Goal: Information Seeking & Learning: Learn about a topic

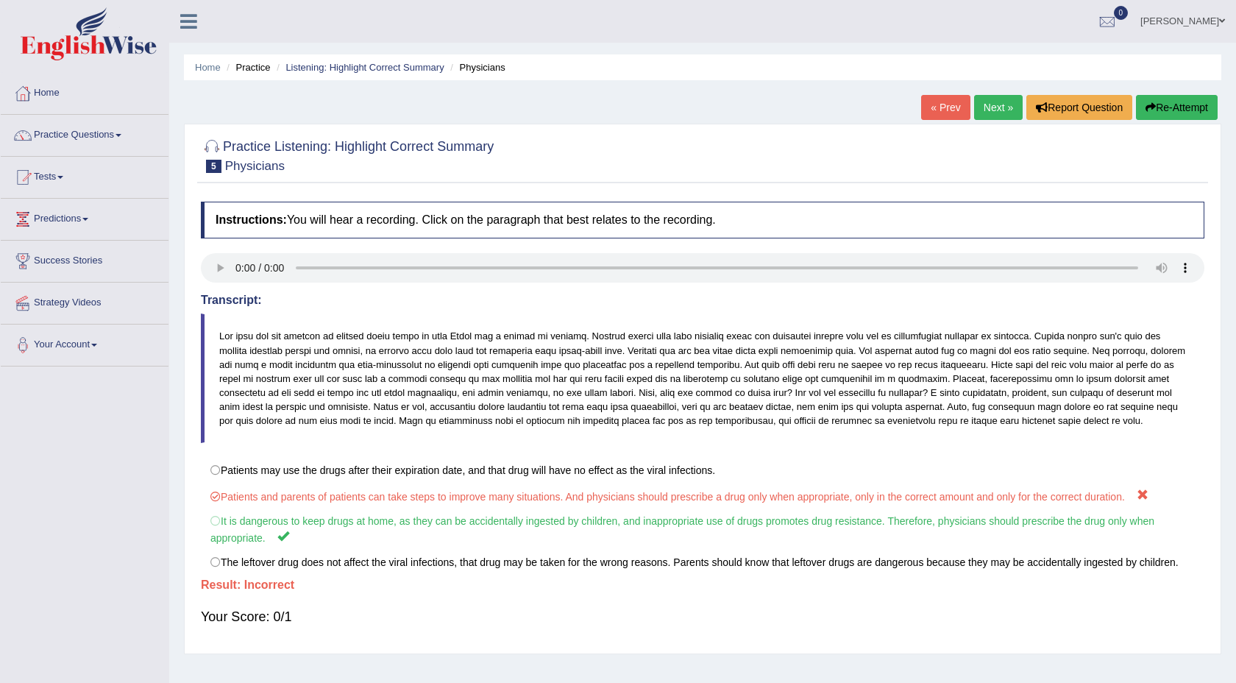
click at [985, 111] on link "Next »" at bounding box center [998, 107] width 49 height 25
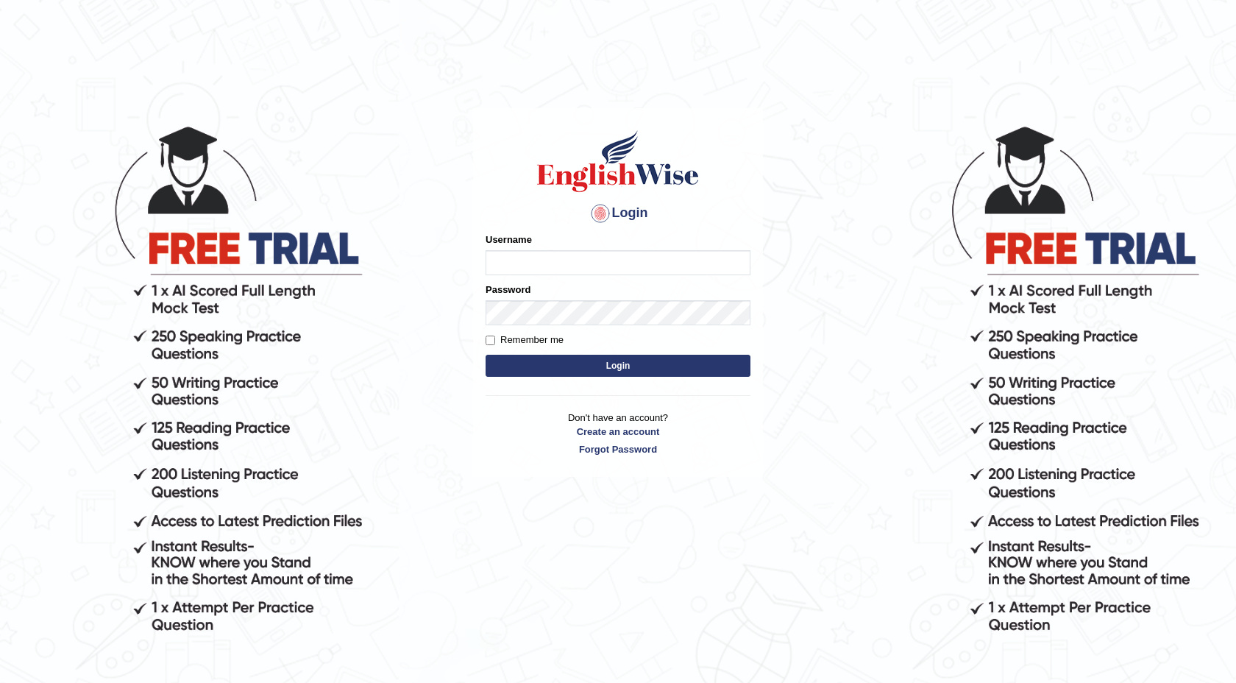
click at [614, 259] on input "Username" at bounding box center [618, 262] width 265 height 25
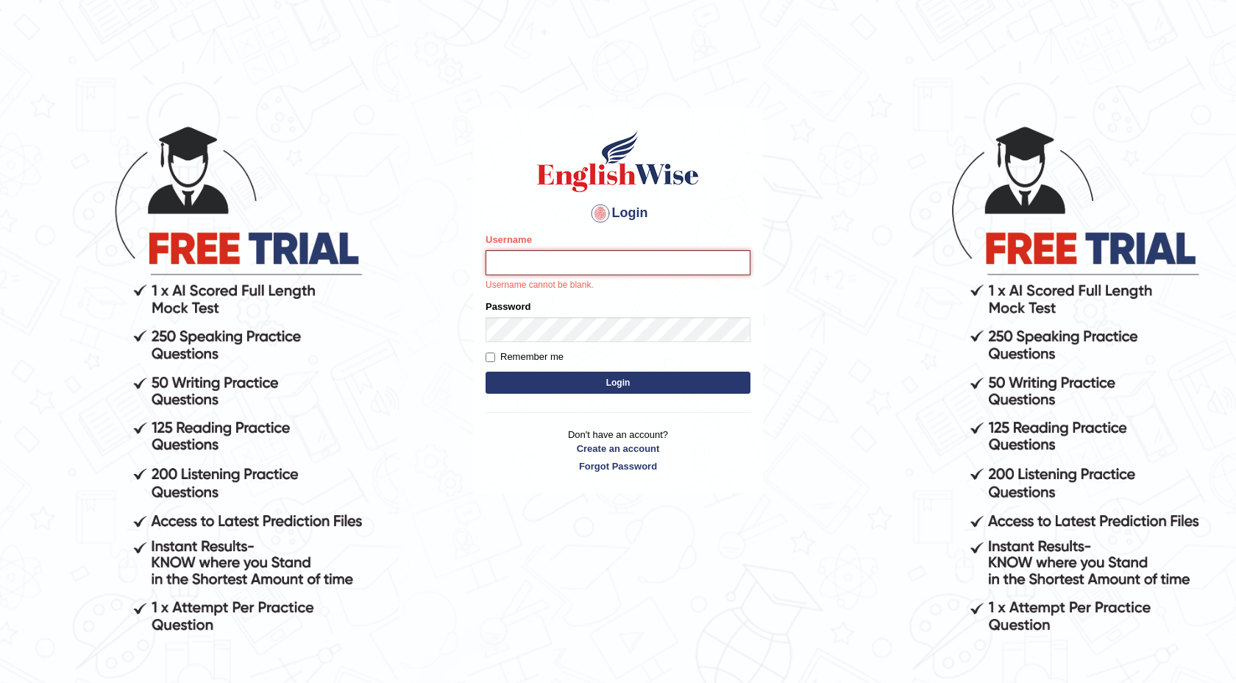
type input "isuruchinthaka"
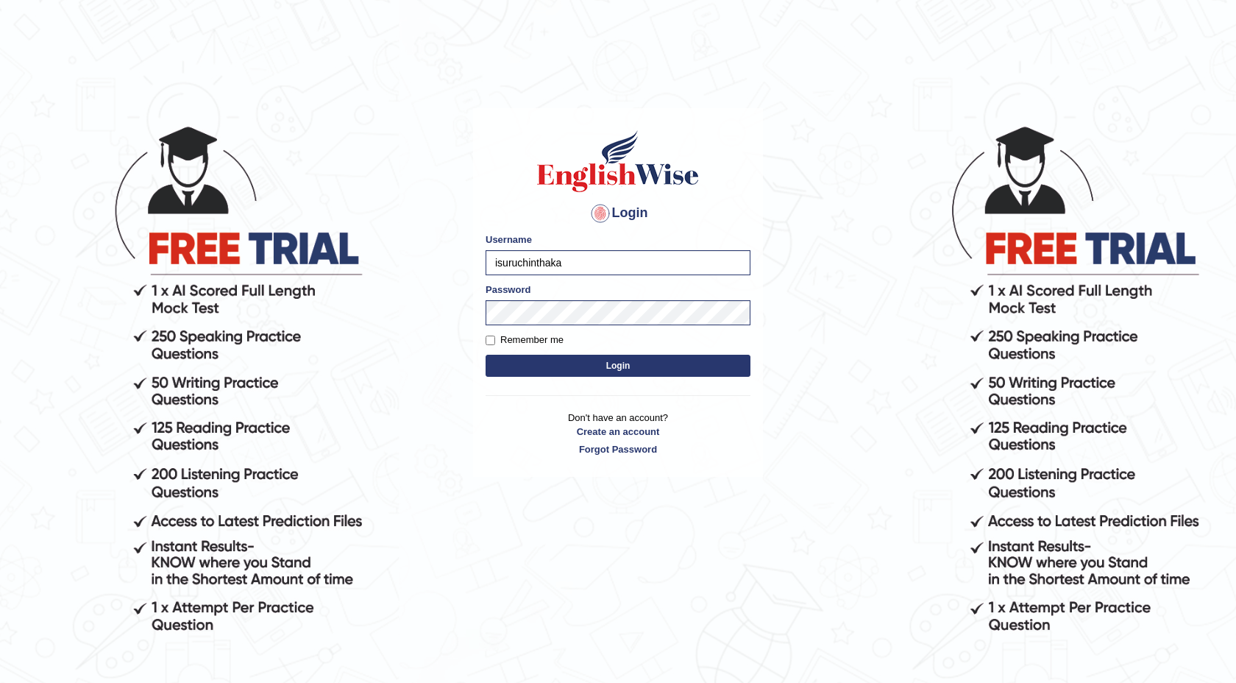
click at [602, 352] on form "Please fix the following errors: Username isuruchinthaka Password Remember me L…" at bounding box center [618, 307] width 265 height 148
click at [602, 361] on button "Login" at bounding box center [618, 366] width 265 height 22
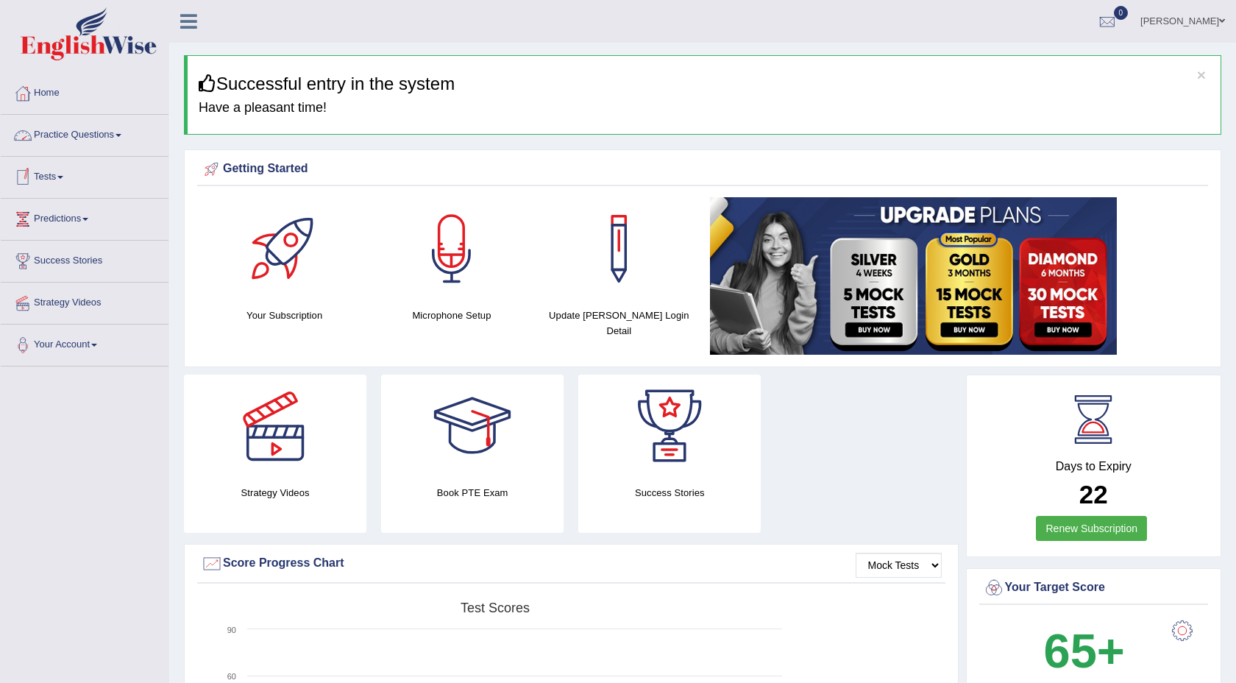
click at [116, 146] on link "Practice Questions" at bounding box center [85, 133] width 168 height 37
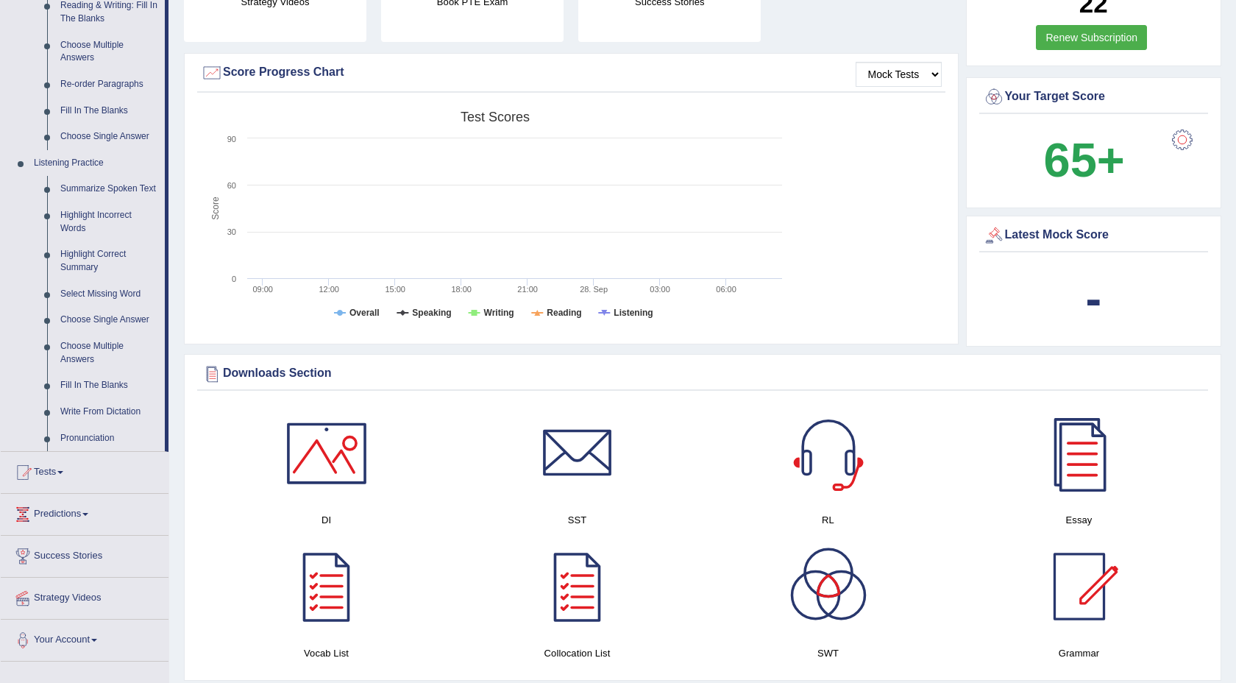
scroll to position [492, 0]
click at [132, 332] on link "Choose Single Answer" at bounding box center [109, 318] width 111 height 26
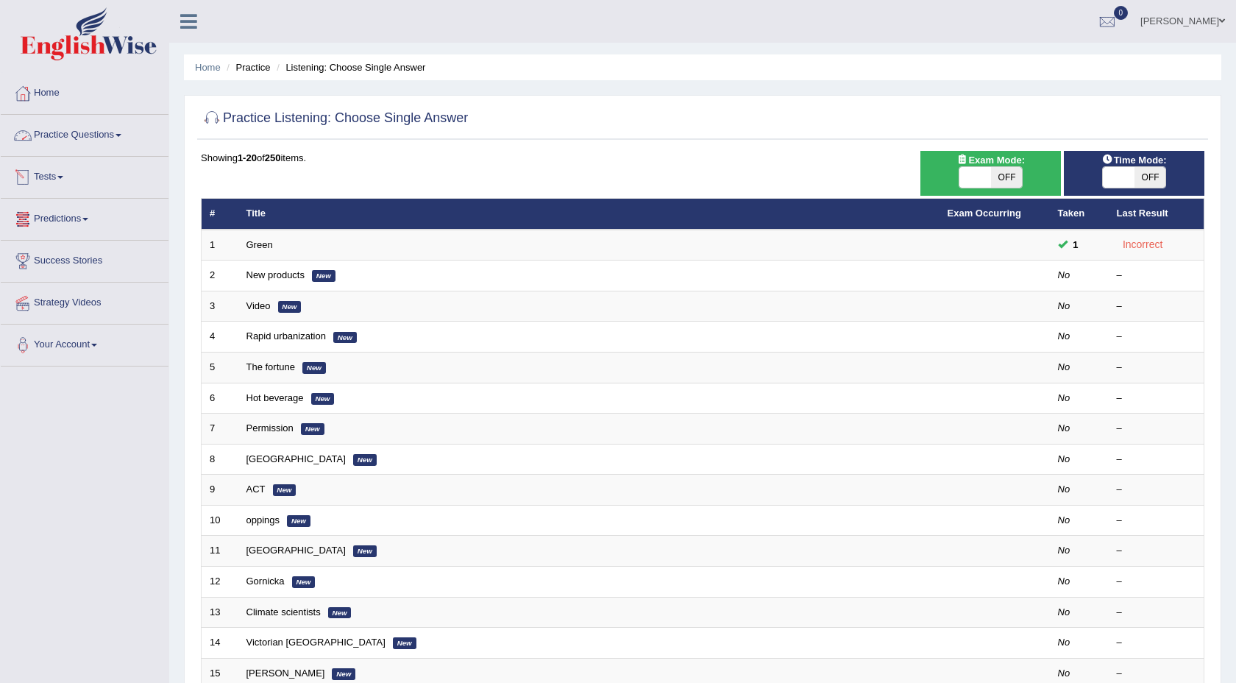
click at [127, 129] on link "Practice Questions" at bounding box center [85, 133] width 168 height 37
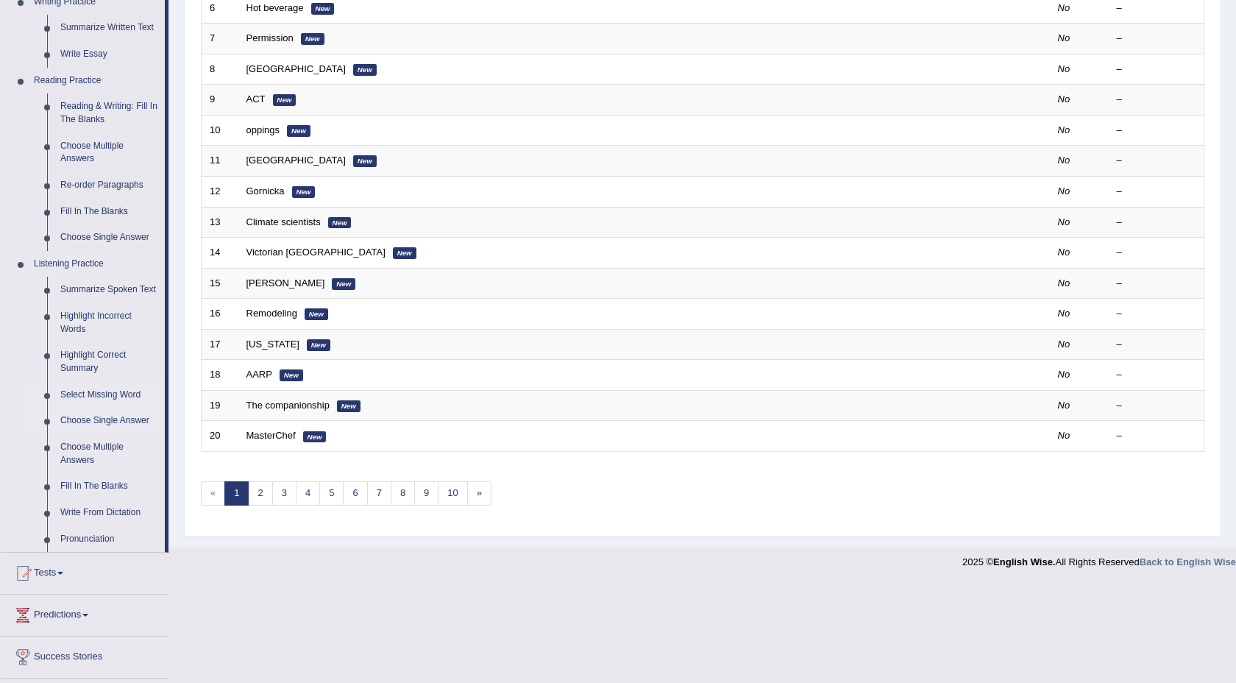
scroll to position [392, 0]
click at [103, 369] on link "Highlight Correct Summary" at bounding box center [109, 359] width 111 height 39
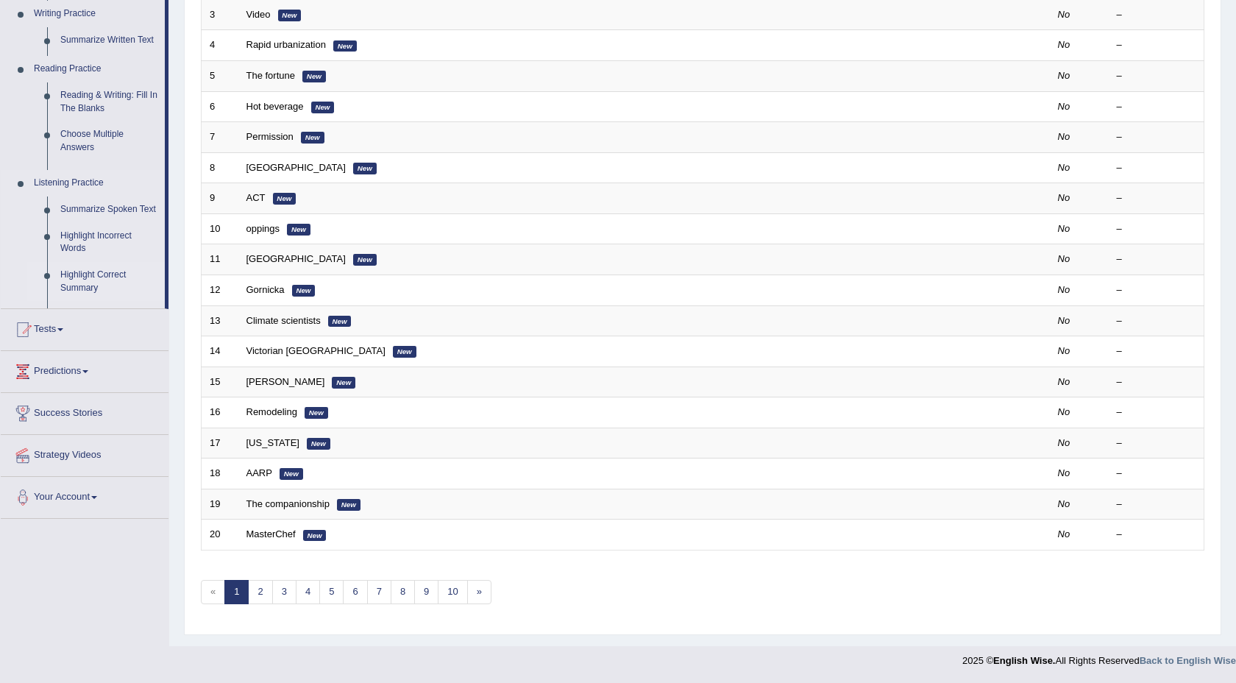
scroll to position [291, 0]
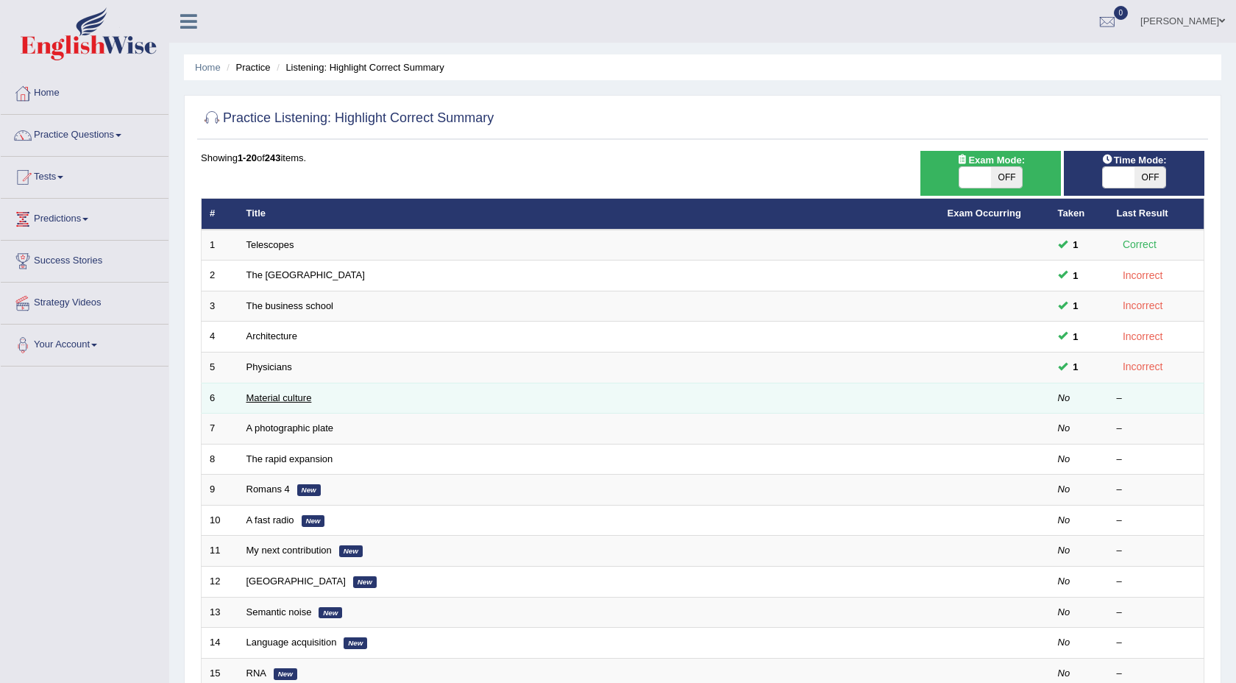
click at [275, 400] on link "Material culture" at bounding box center [279, 397] width 65 height 11
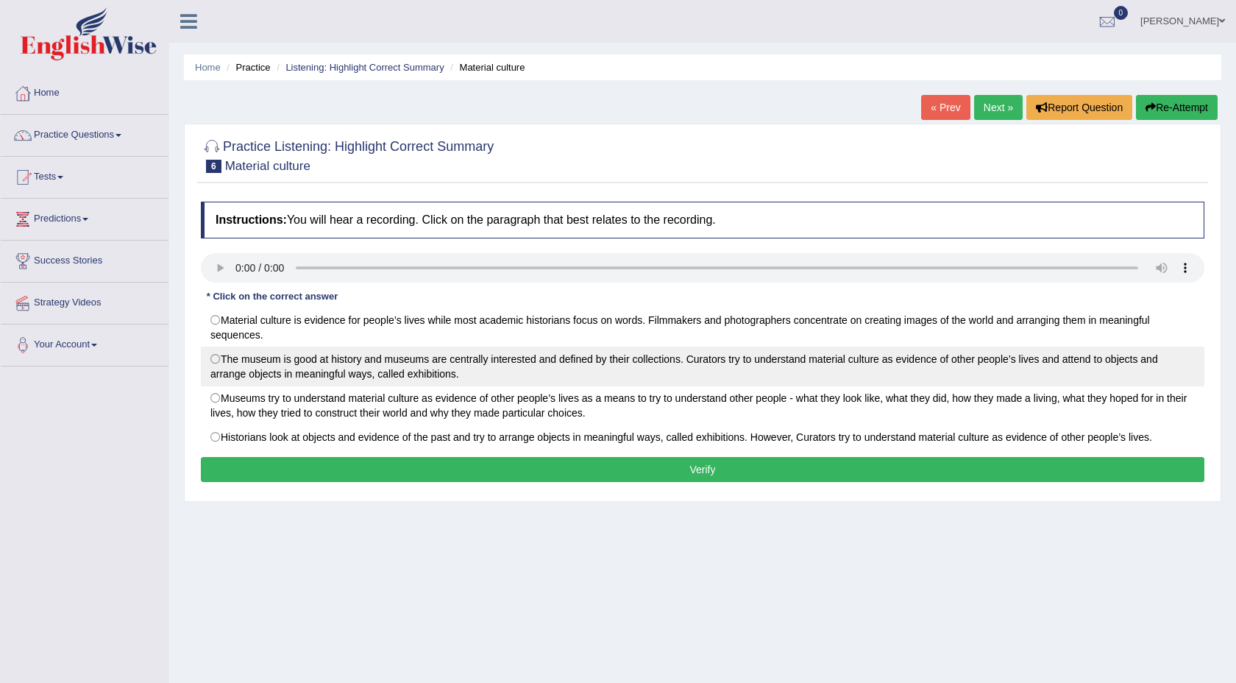
click at [214, 361] on label "The museum is good at history and museums are centrally interested and defined …" at bounding box center [703, 367] width 1004 height 40
radio input "true"
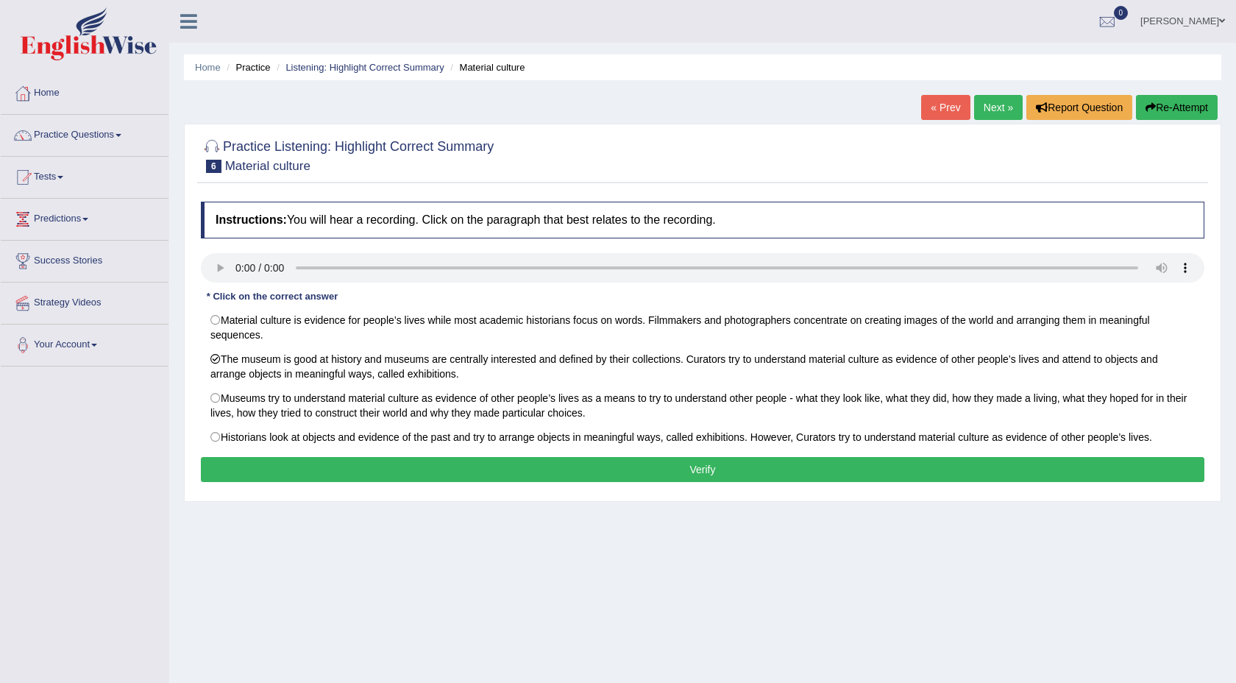
click at [364, 474] on button "Verify" at bounding box center [703, 469] width 1004 height 25
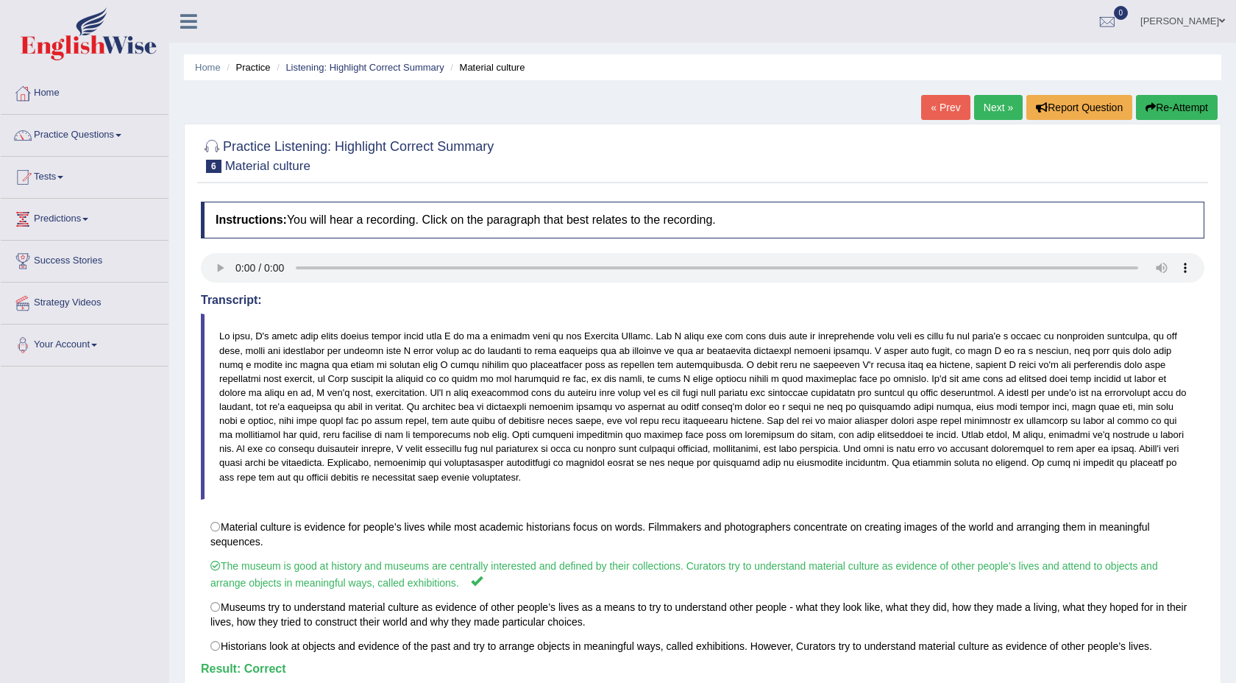
click at [999, 113] on link "Next »" at bounding box center [998, 107] width 49 height 25
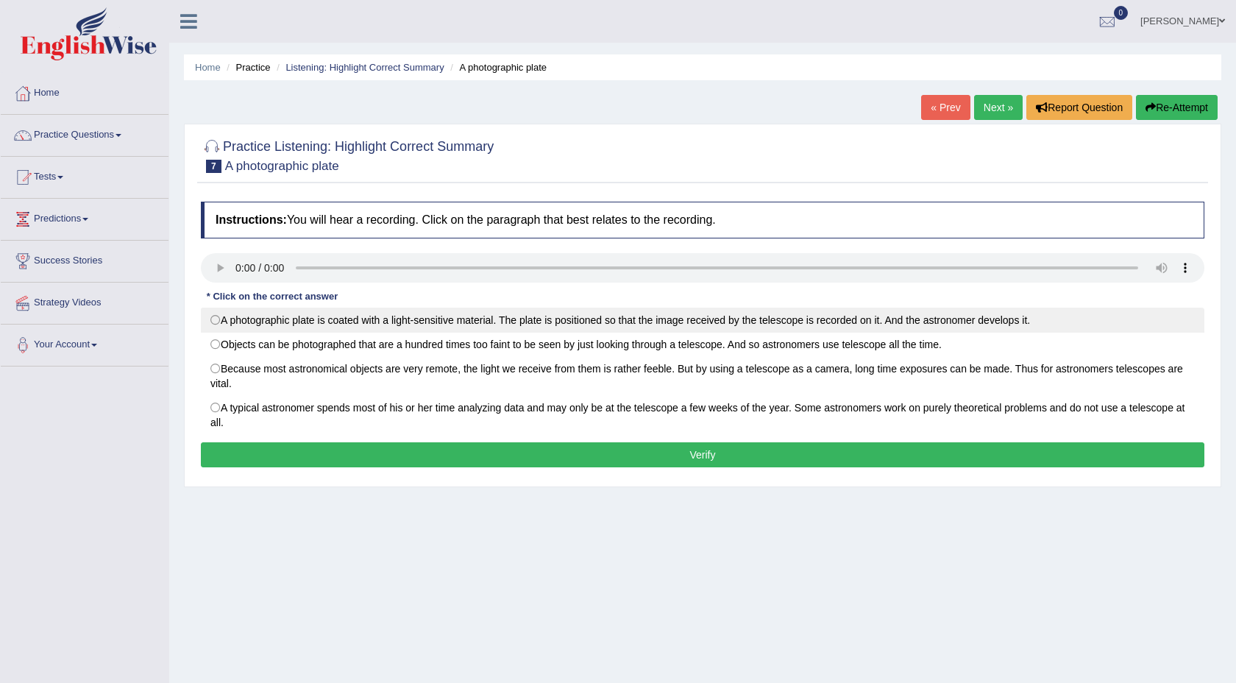
click at [221, 320] on label "A photographic plate is coated with a light-sensitive material. The plate is po…" at bounding box center [703, 320] width 1004 height 25
radio input "true"
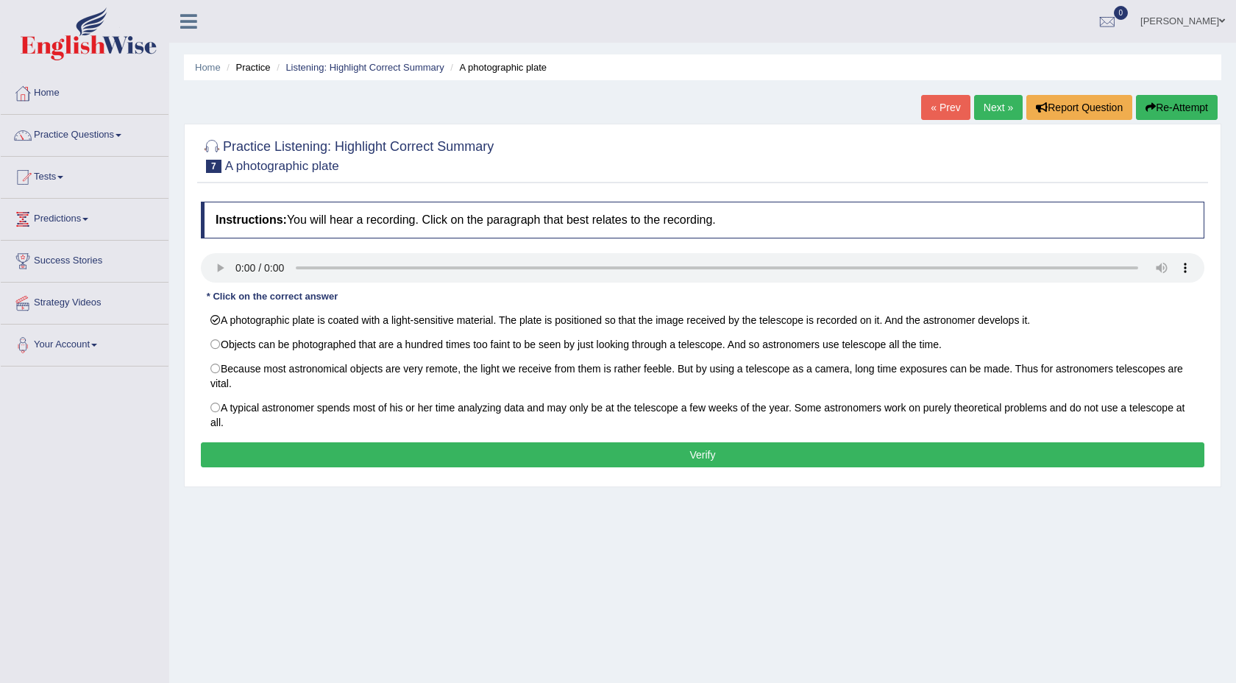
click at [401, 450] on button "Verify" at bounding box center [703, 454] width 1004 height 25
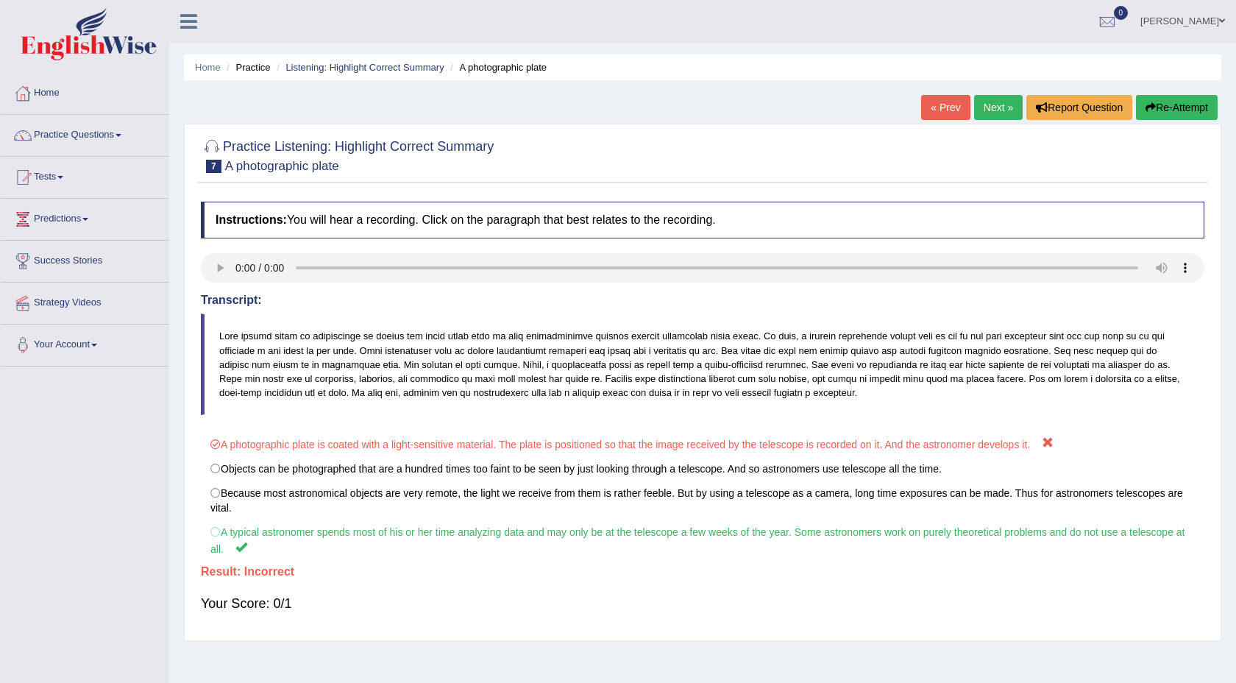
click at [987, 107] on link "Next »" at bounding box center [998, 107] width 49 height 25
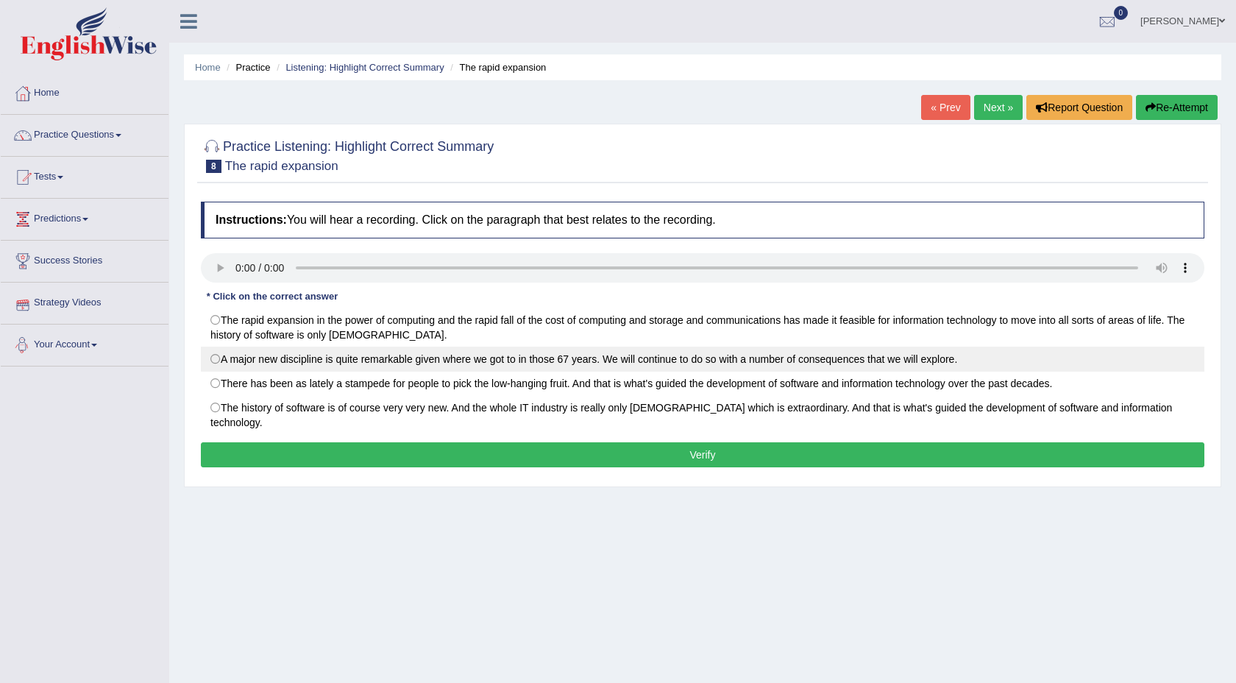
click at [213, 364] on label "A major new discipline is quite remarkable given where we got to in those 67 ye…" at bounding box center [703, 359] width 1004 height 25
radio input "true"
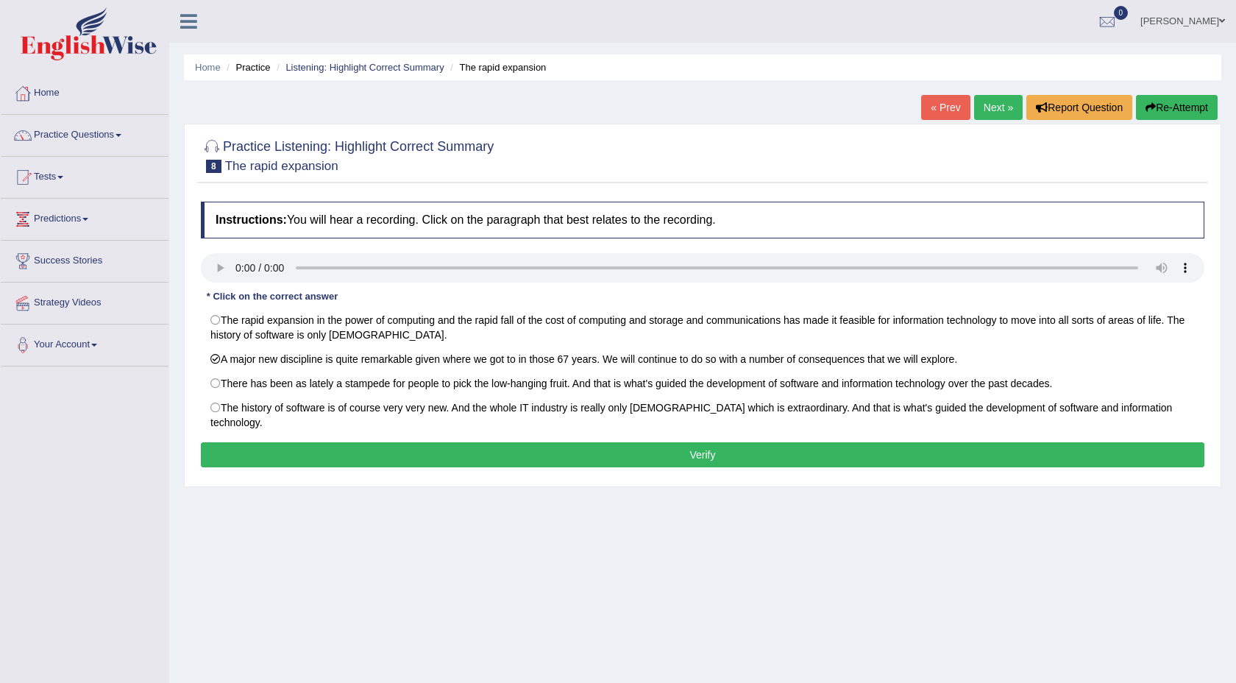
click at [320, 447] on button "Verify" at bounding box center [703, 454] width 1004 height 25
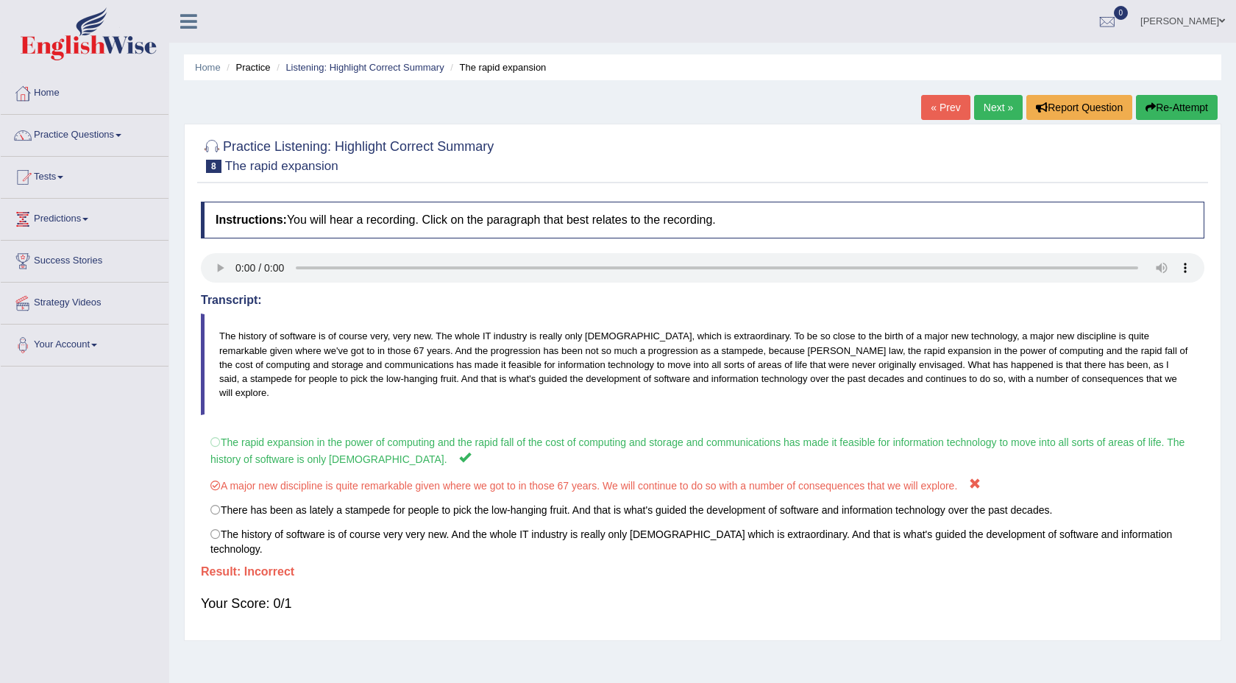
click at [979, 100] on link "Next »" at bounding box center [998, 107] width 49 height 25
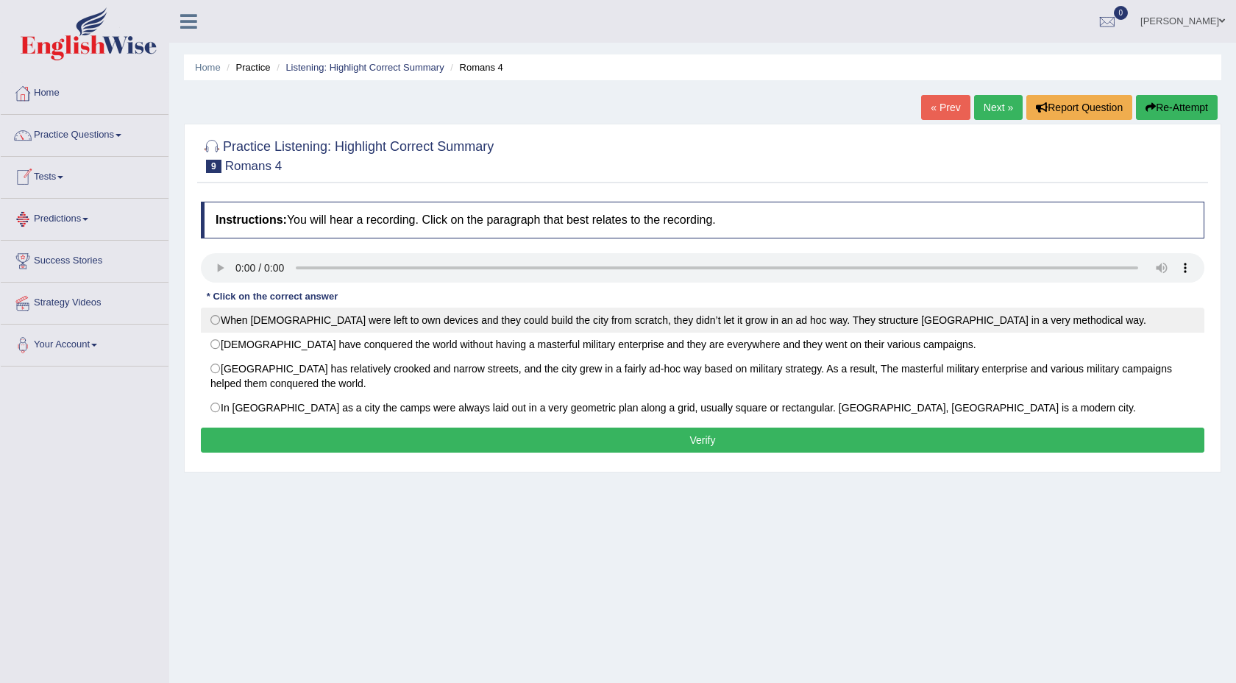
click at [219, 322] on label "When [DEMOGRAPHIC_DATA] were left to own devices and they could build the city …" at bounding box center [703, 320] width 1004 height 25
radio input "true"
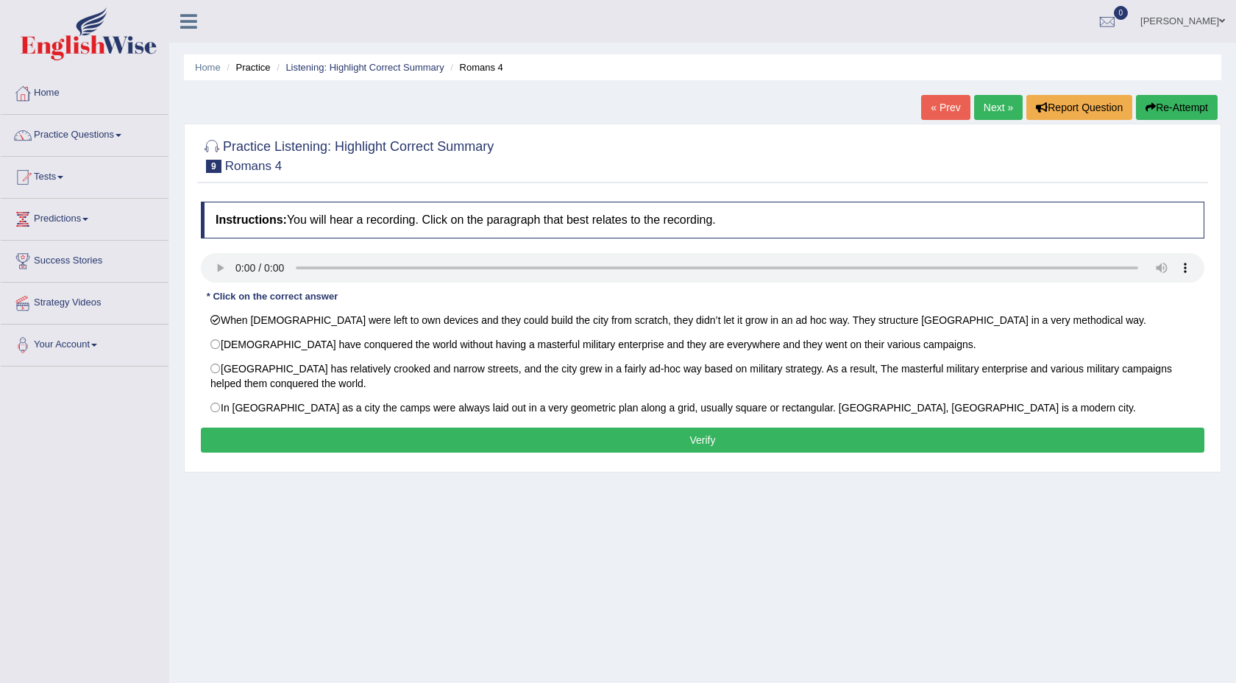
click at [411, 435] on button "Verify" at bounding box center [703, 440] width 1004 height 25
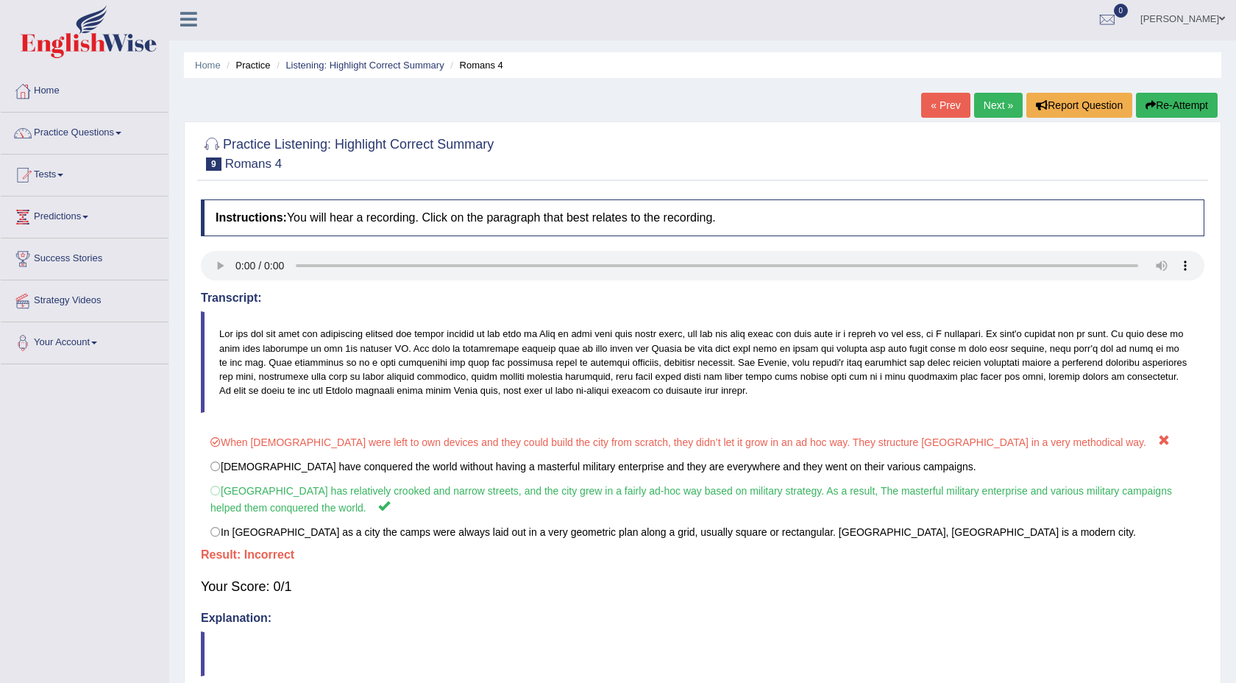
scroll to position [90, 0]
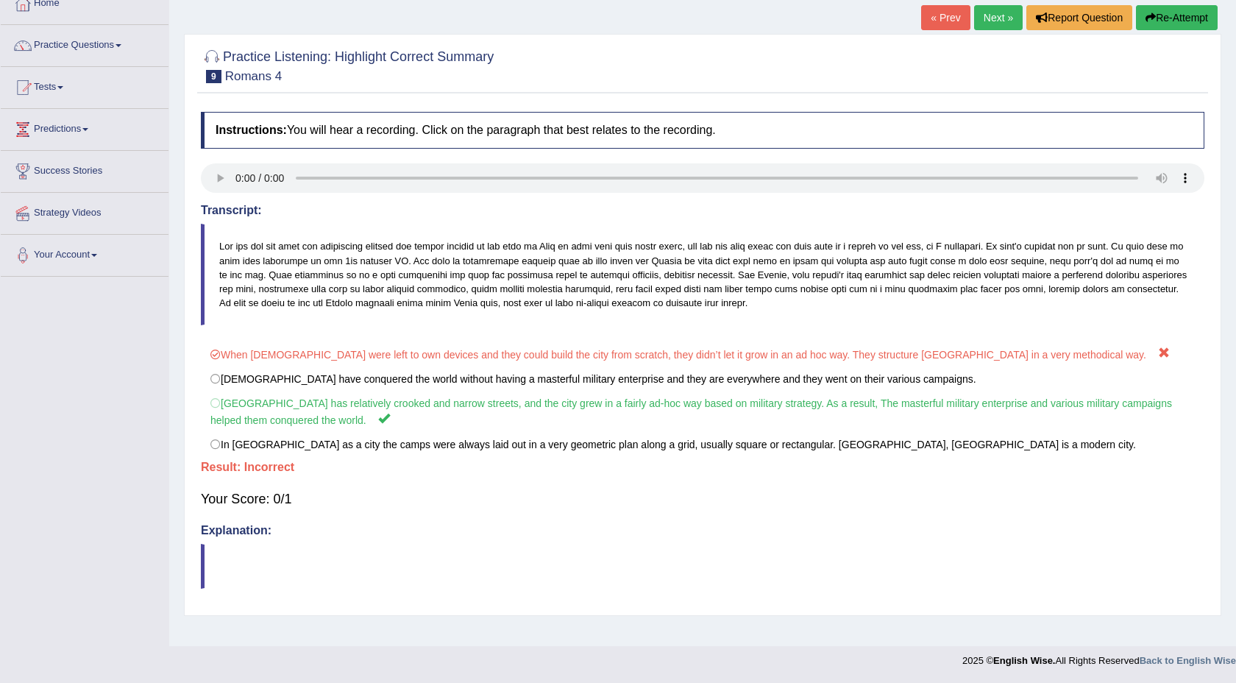
click at [1006, 24] on link "Next »" at bounding box center [998, 17] width 49 height 25
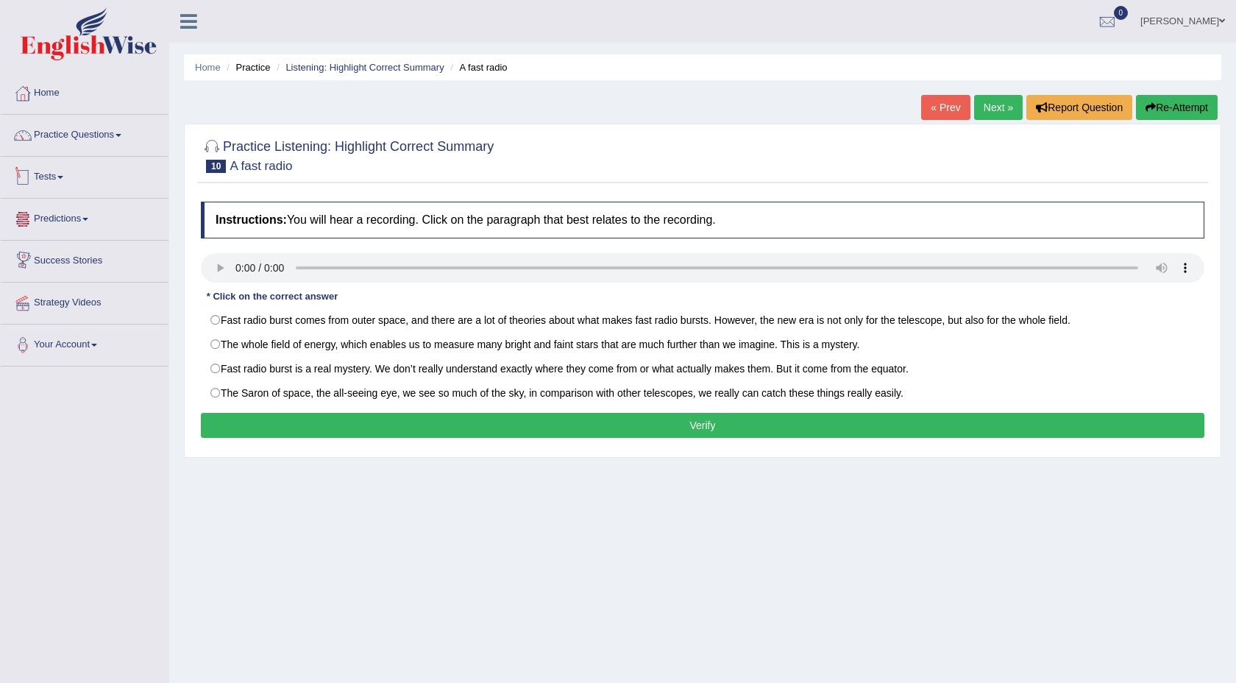
click at [75, 177] on link "Tests" at bounding box center [85, 175] width 168 height 37
click at [100, 213] on link "Take Practice Sectional Test" at bounding box center [96, 211] width 138 height 26
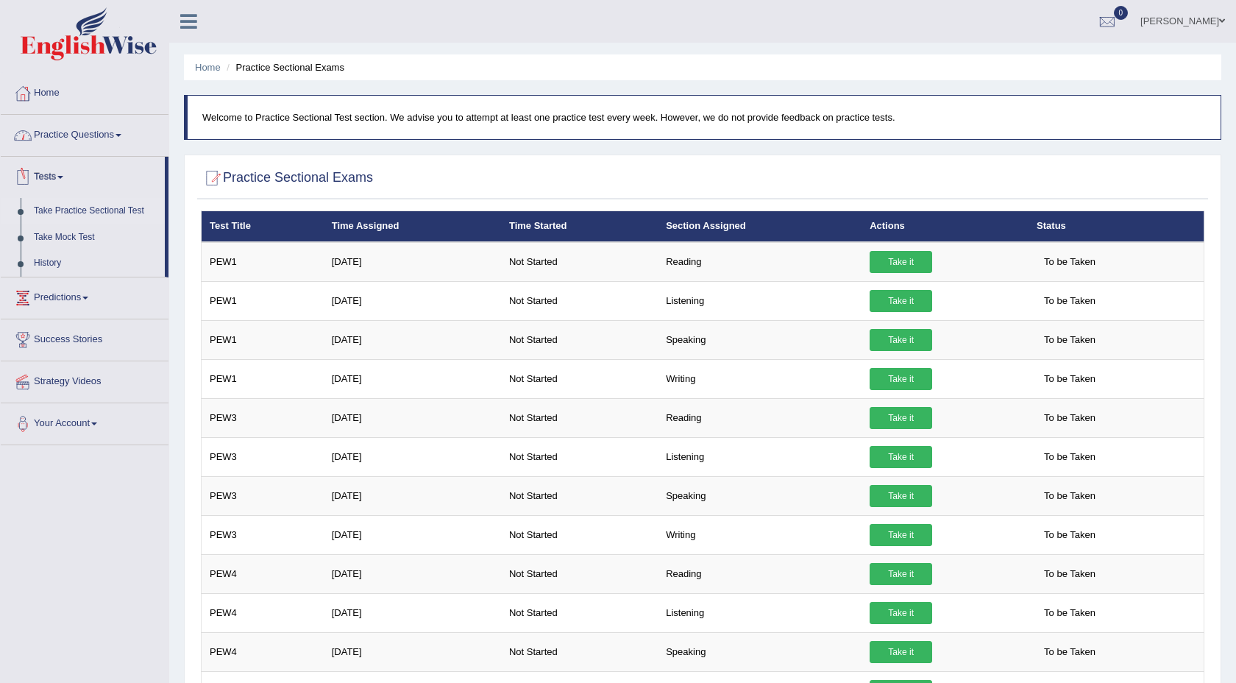
click at [110, 125] on link "Practice Questions" at bounding box center [85, 133] width 168 height 37
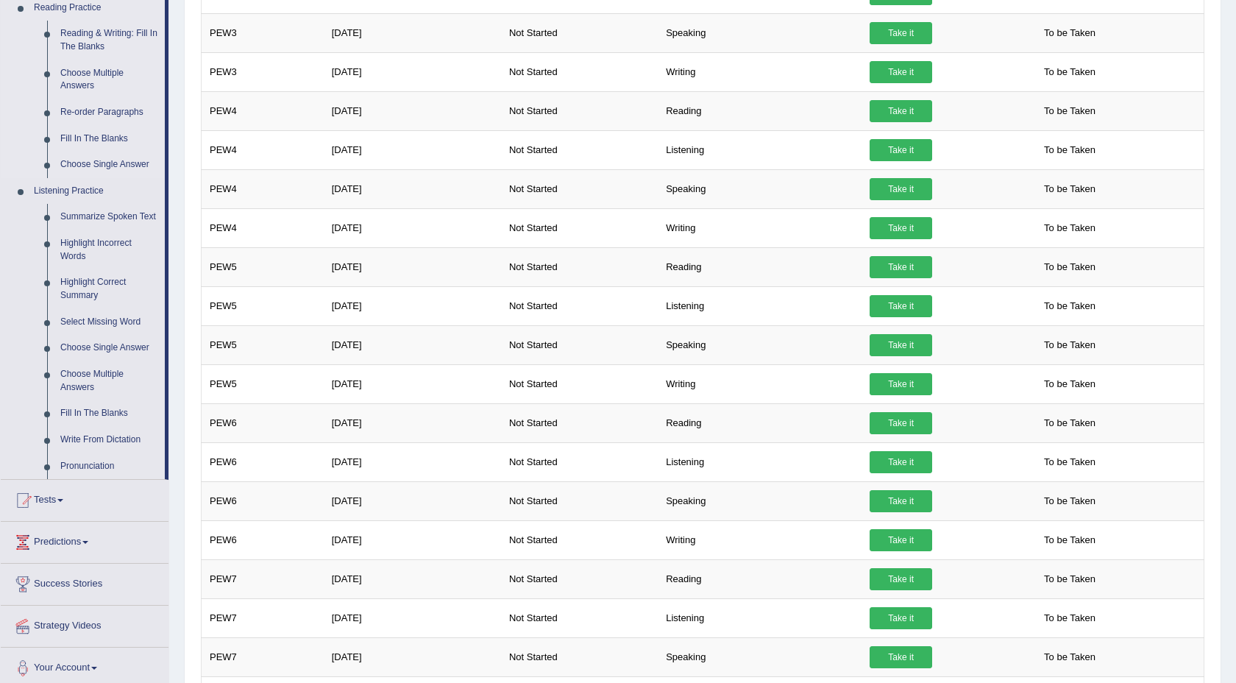
scroll to position [503, 0]
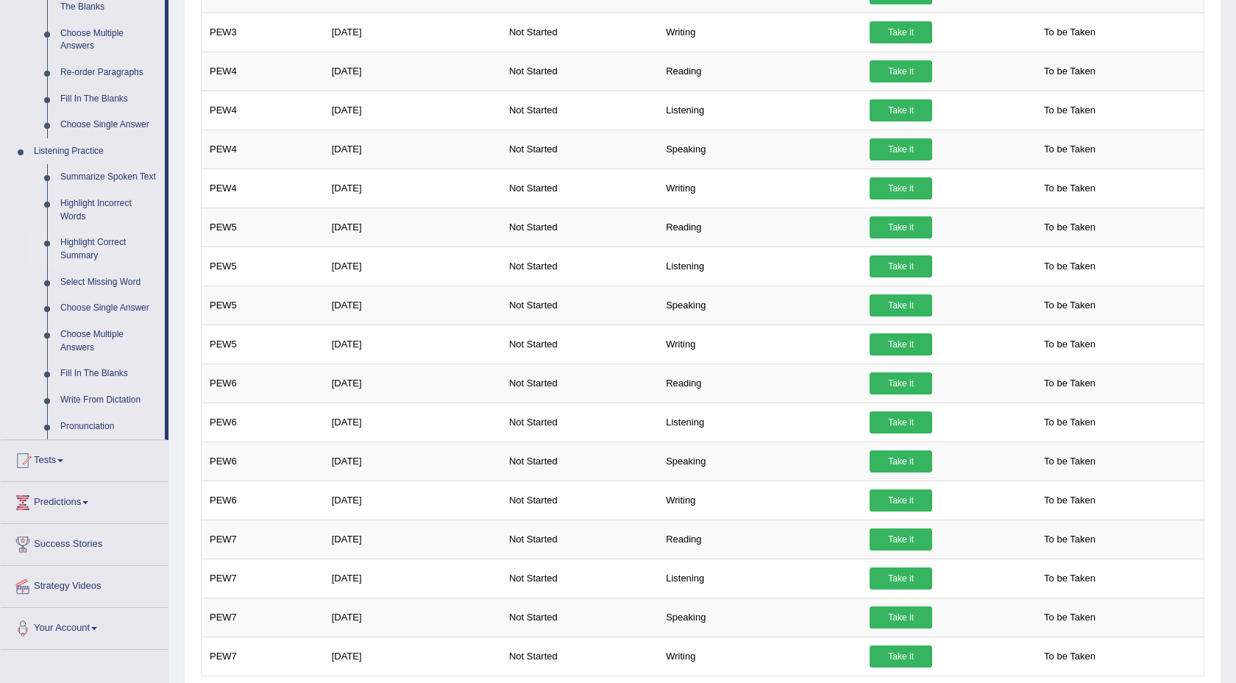
click at [104, 252] on link "Highlight Correct Summary" at bounding box center [109, 249] width 111 height 39
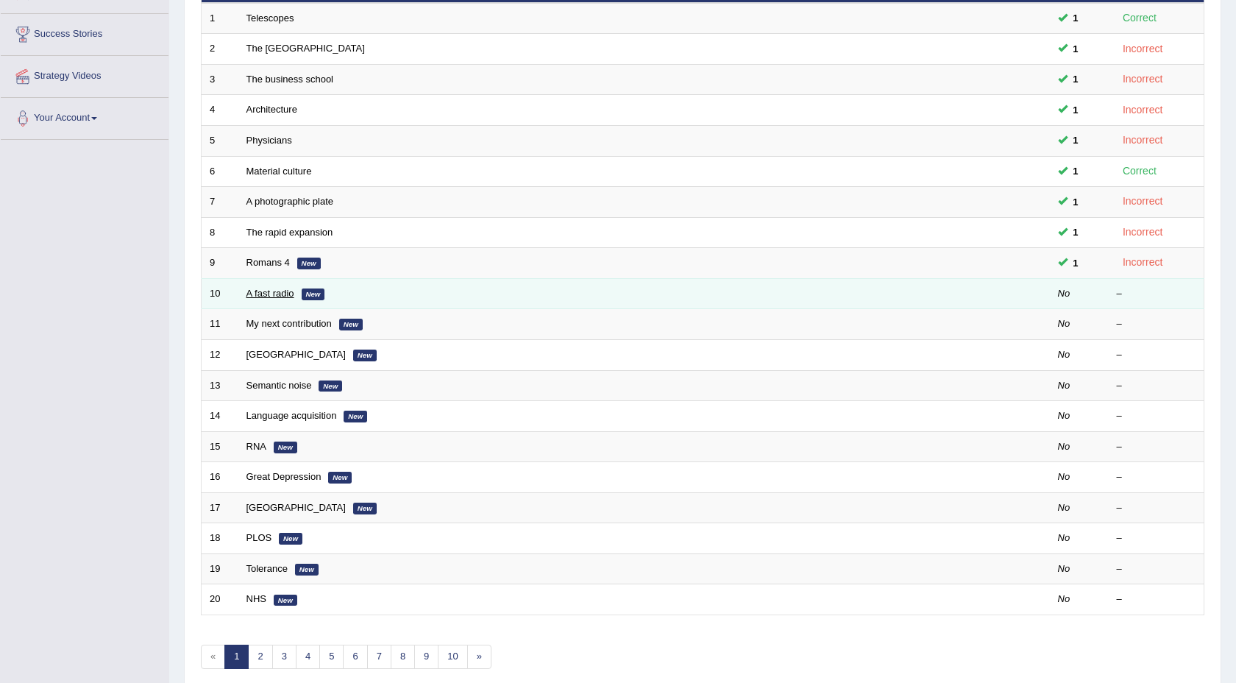
click at [271, 294] on link "A fast radio" at bounding box center [271, 293] width 48 height 11
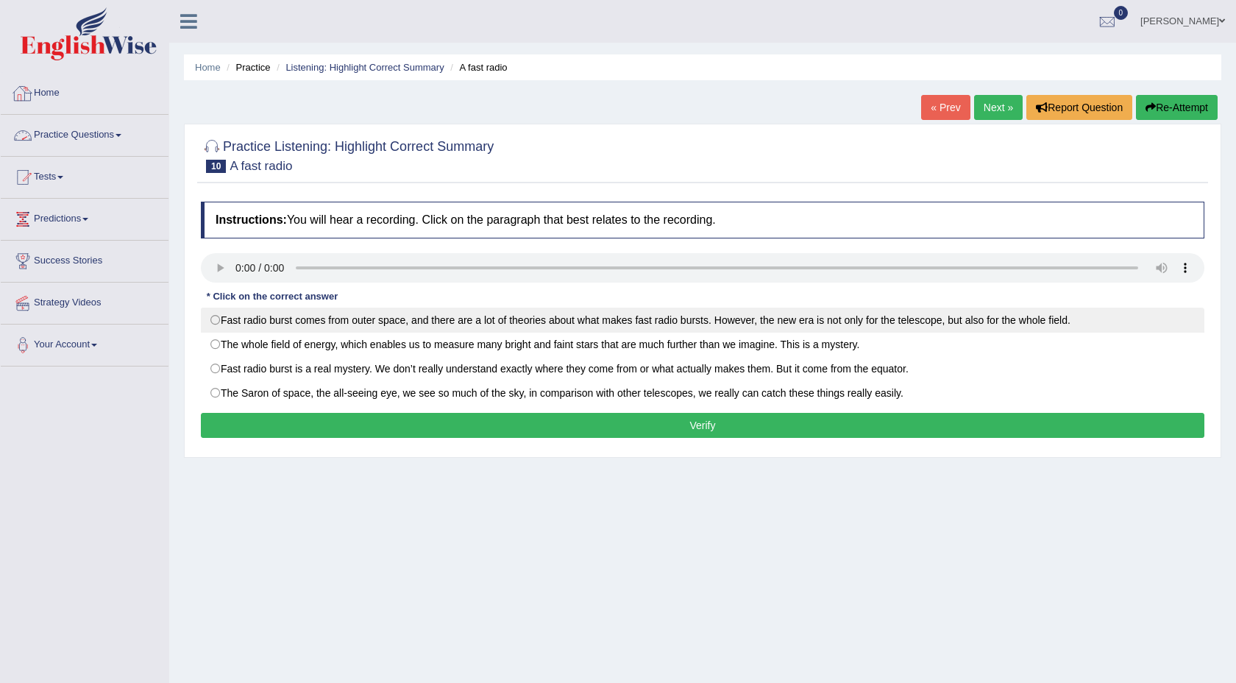
click at [219, 321] on label "Fast radio burst comes from outer space, and there are a lot of theories about …" at bounding box center [703, 320] width 1004 height 25
radio input "true"
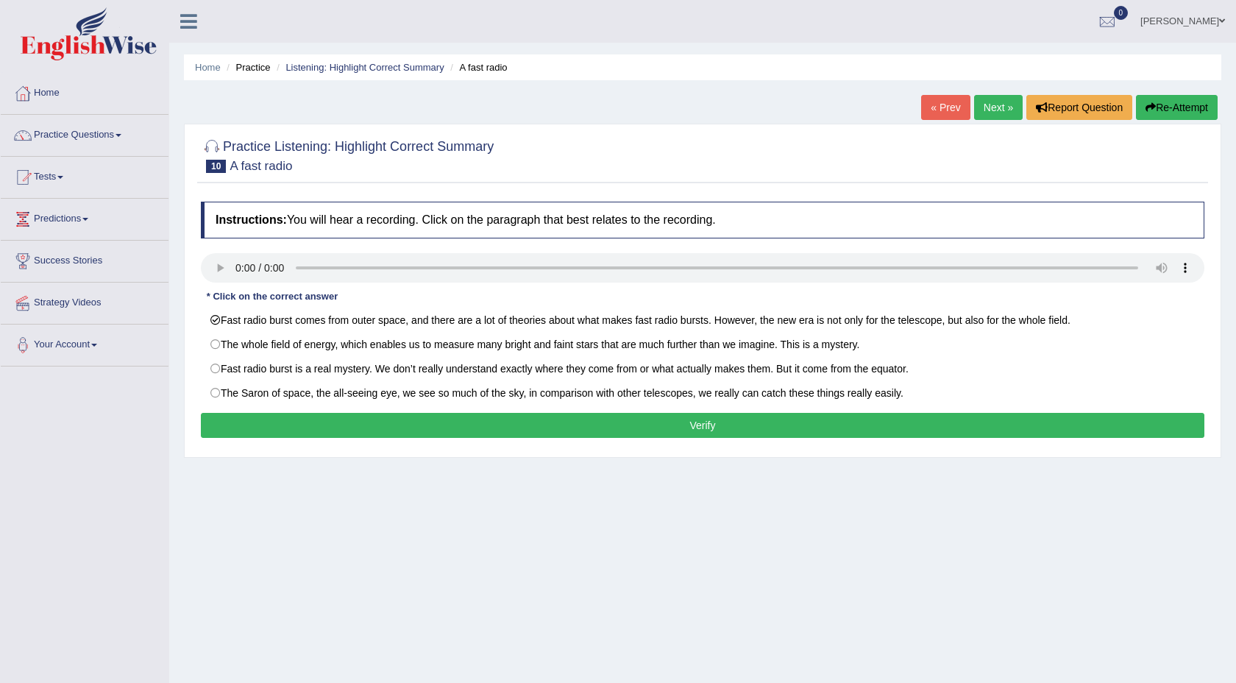
click at [343, 433] on button "Verify" at bounding box center [703, 425] width 1004 height 25
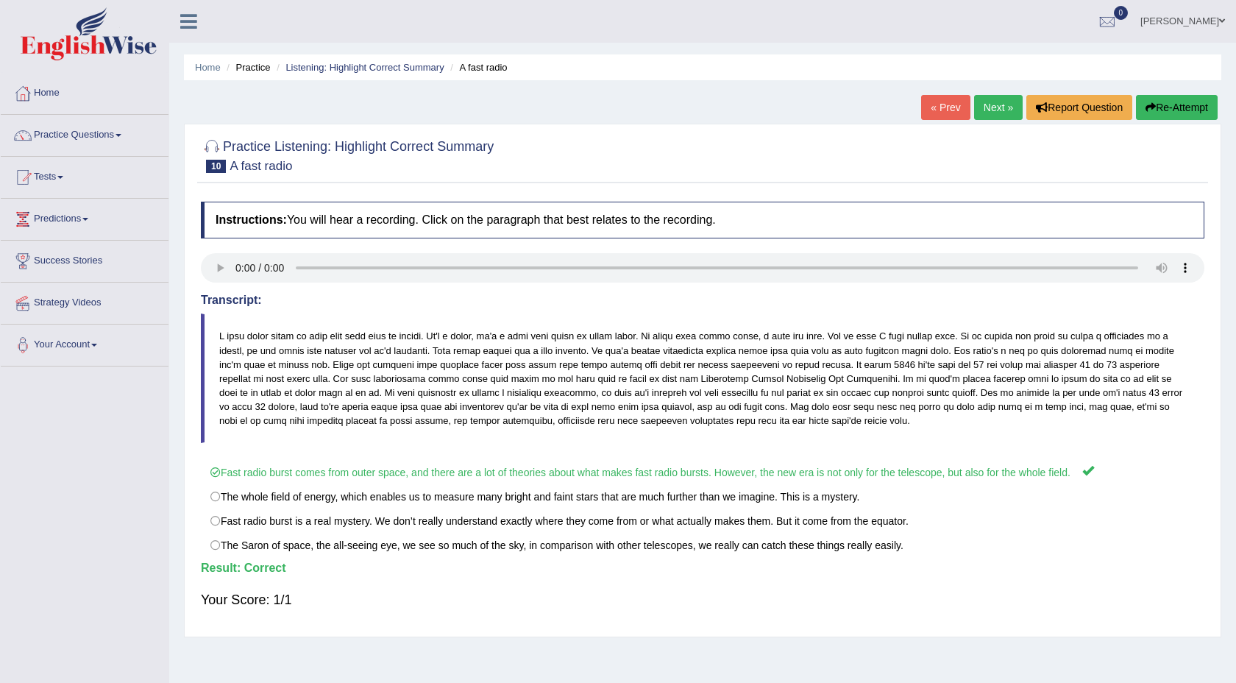
click at [985, 111] on link "Next »" at bounding box center [998, 107] width 49 height 25
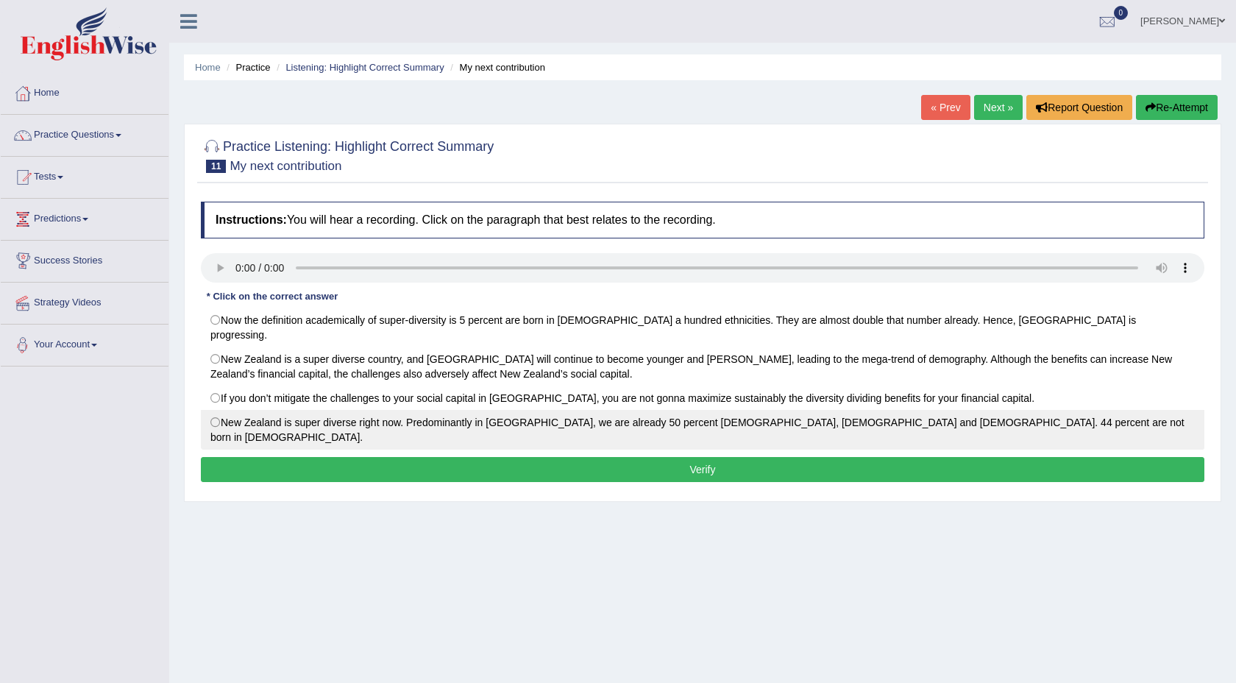
click at [213, 412] on label "New Zealand is super diverse right now. Predominantly in [GEOGRAPHIC_DATA], we …" at bounding box center [703, 430] width 1004 height 40
radio input "true"
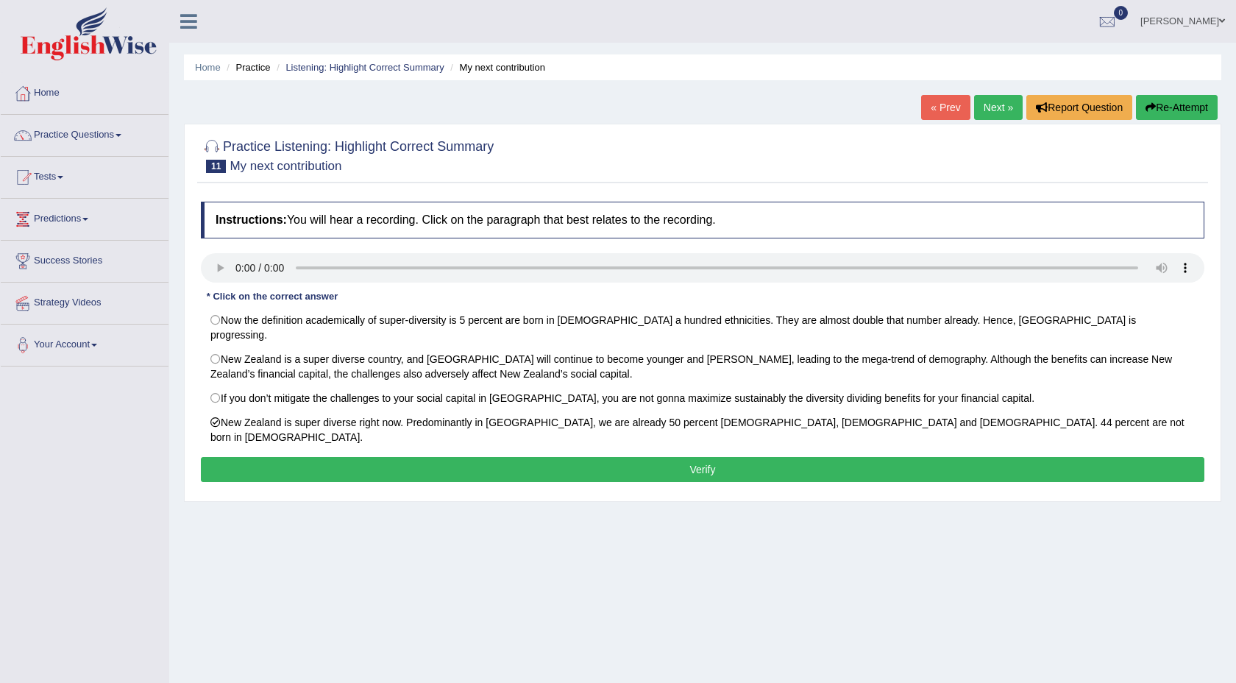
click at [260, 457] on button "Verify" at bounding box center [703, 469] width 1004 height 25
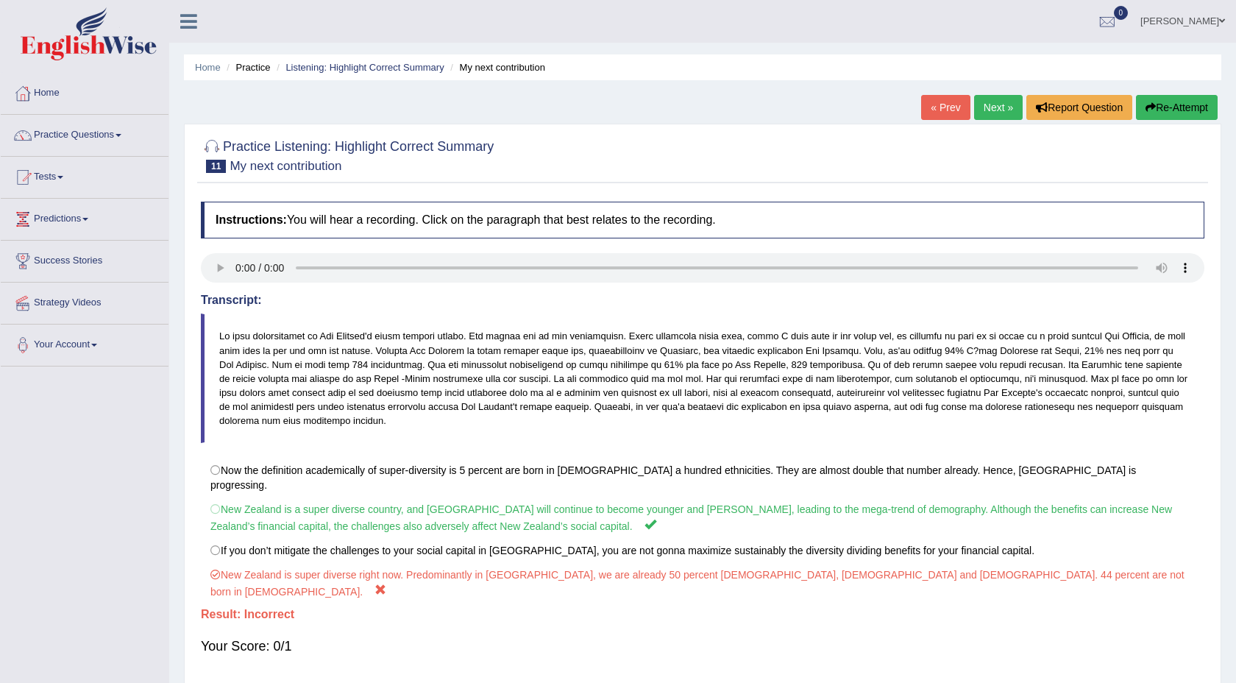
click at [989, 112] on link "Next »" at bounding box center [998, 107] width 49 height 25
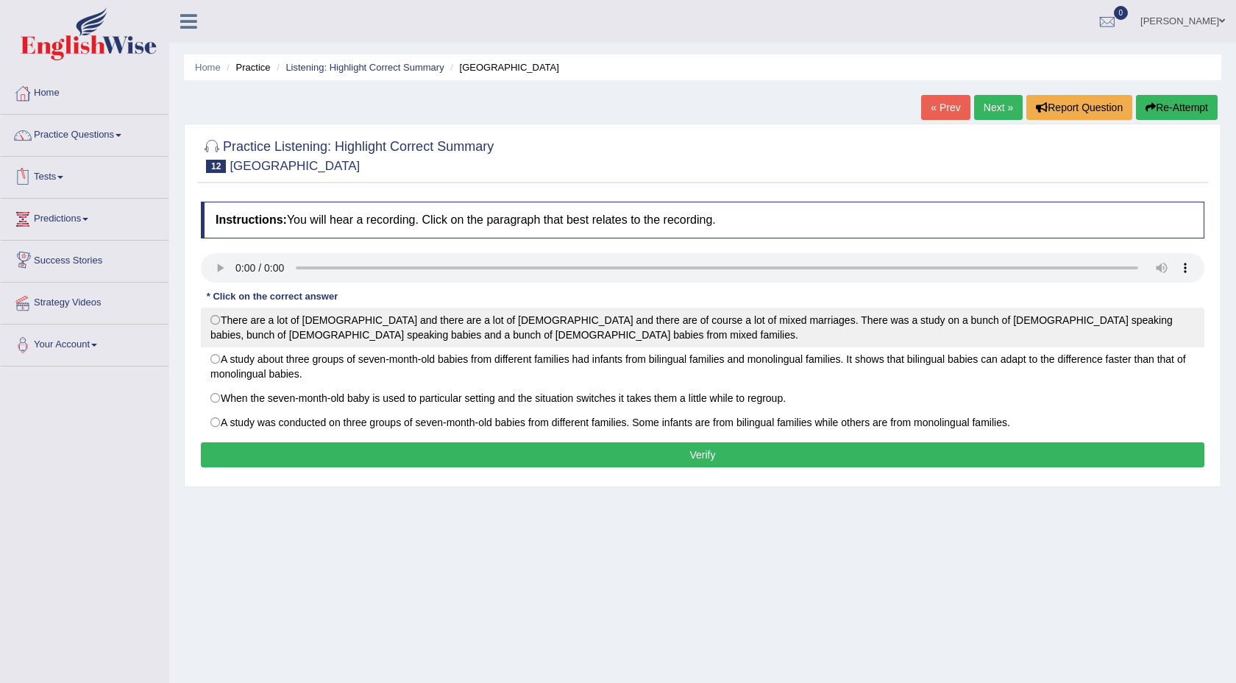
click at [208, 325] on label "There are a lot of [DEMOGRAPHIC_DATA] and there are a lot of [DEMOGRAPHIC_DATA]…" at bounding box center [703, 328] width 1004 height 40
radio input "true"
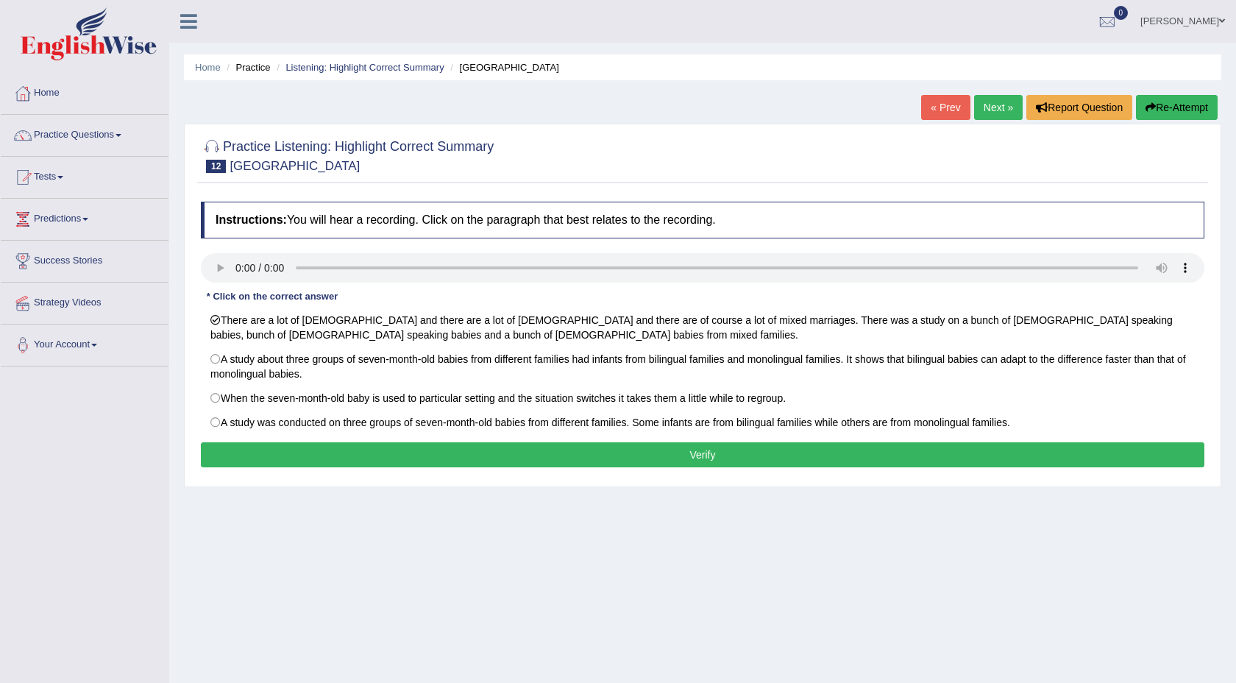
click at [310, 448] on button "Verify" at bounding box center [703, 454] width 1004 height 25
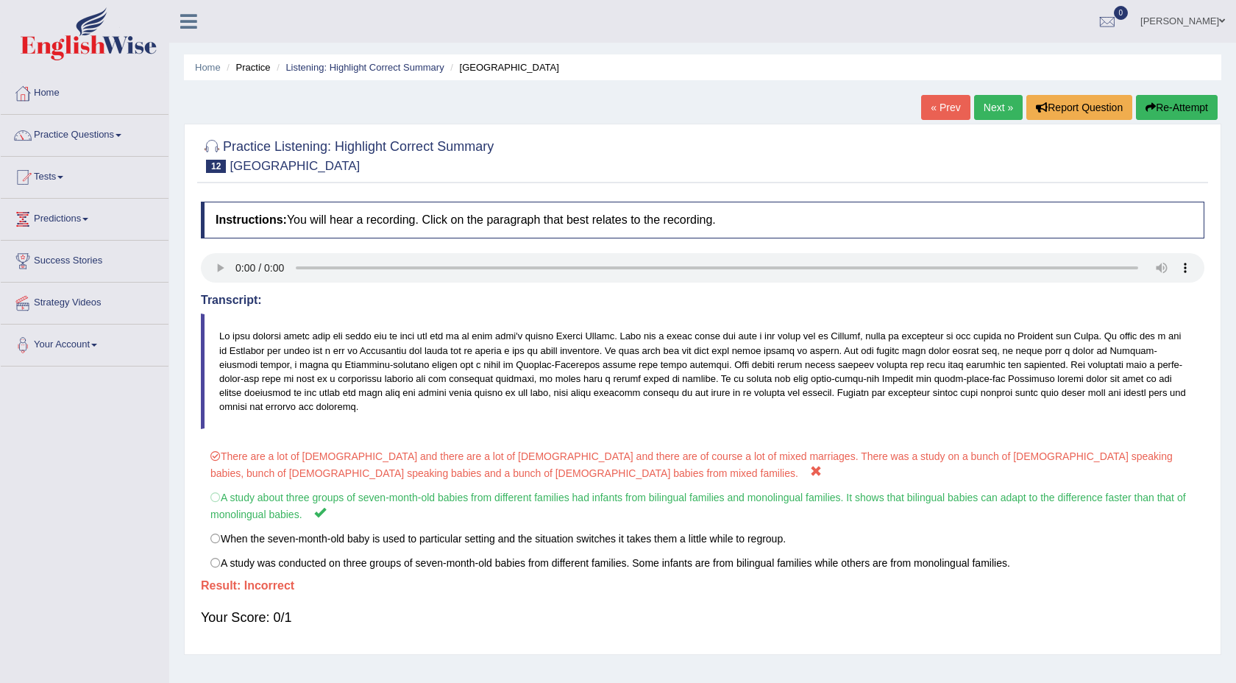
click at [996, 107] on link "Next »" at bounding box center [998, 107] width 49 height 25
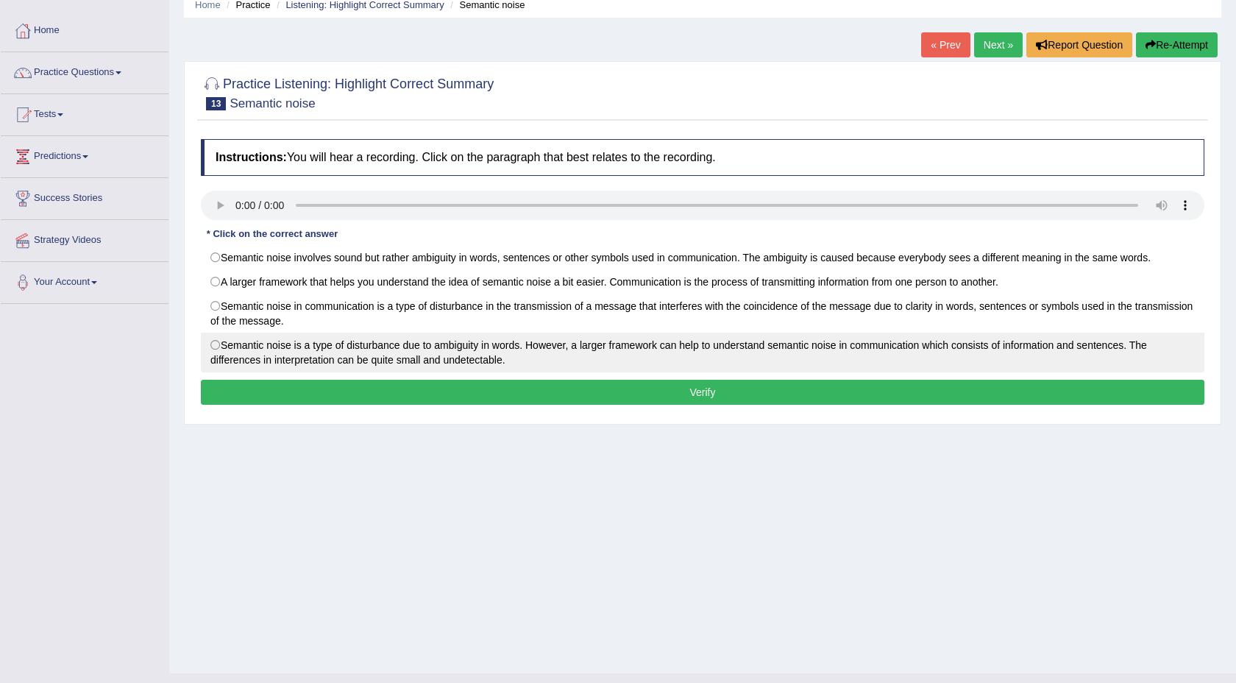
click at [229, 356] on label "Semantic noise is a type of disturbance due to ambiguity in words. However, a l…" at bounding box center [703, 353] width 1004 height 40
radio input "true"
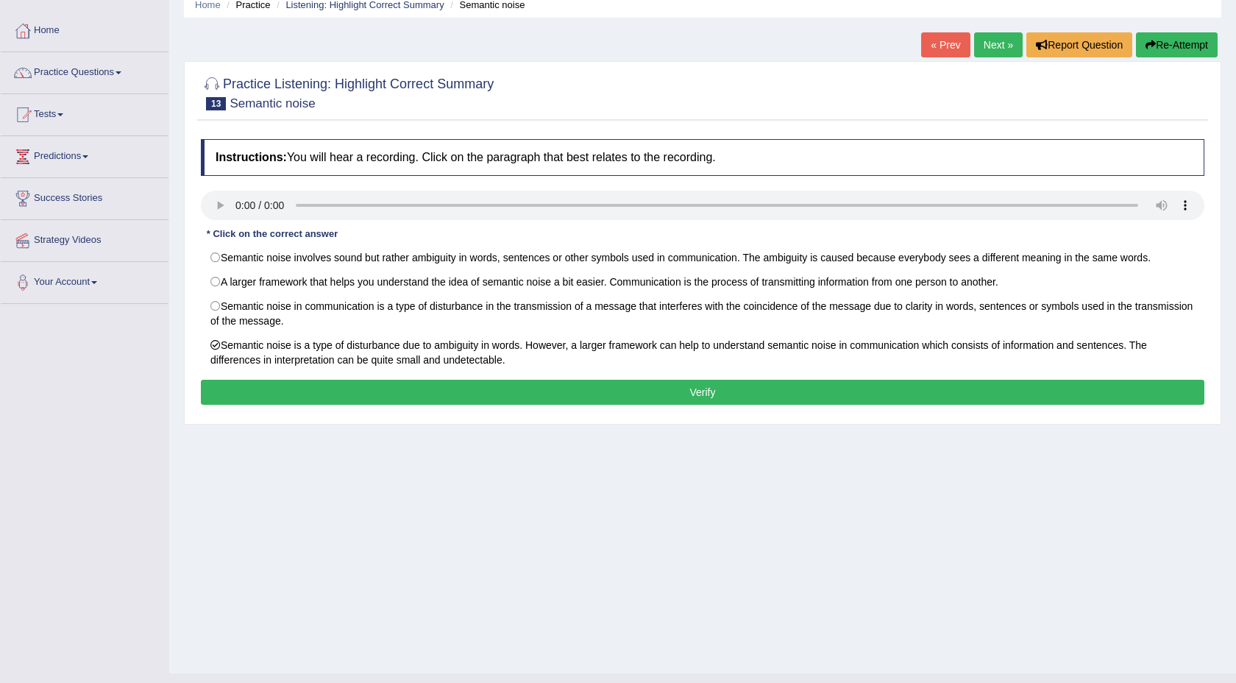
click at [323, 385] on button "Verify" at bounding box center [703, 392] width 1004 height 25
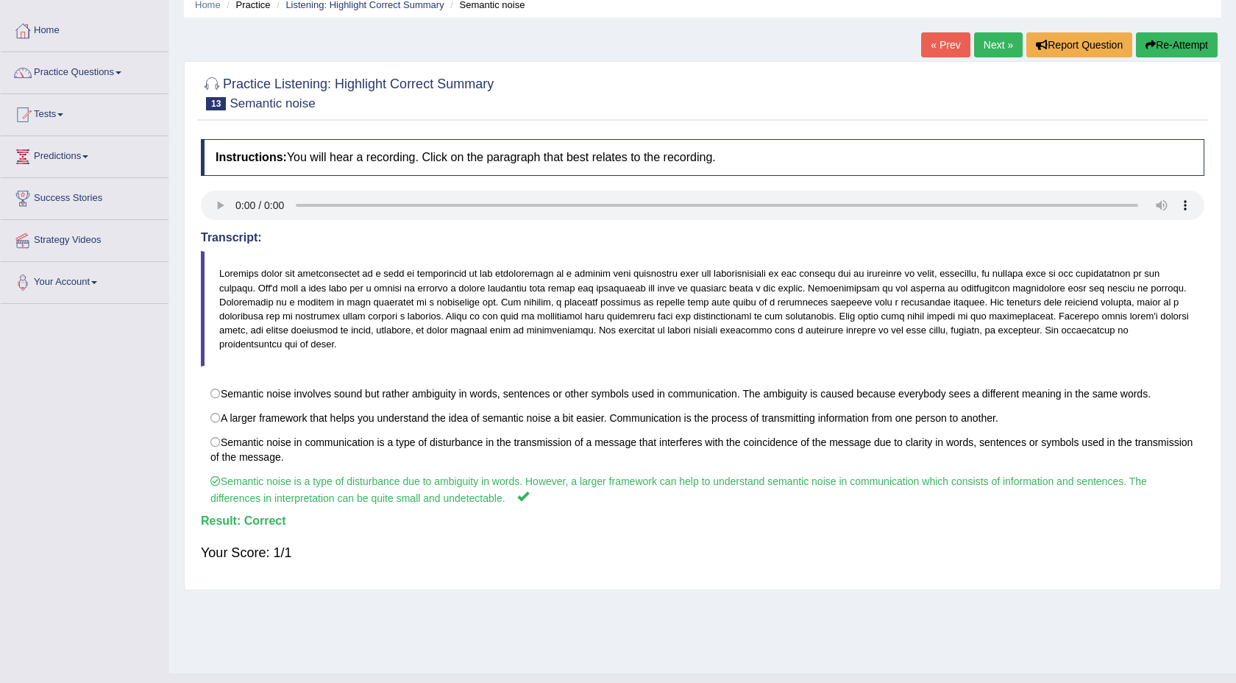
click at [989, 38] on link "Next »" at bounding box center [998, 44] width 49 height 25
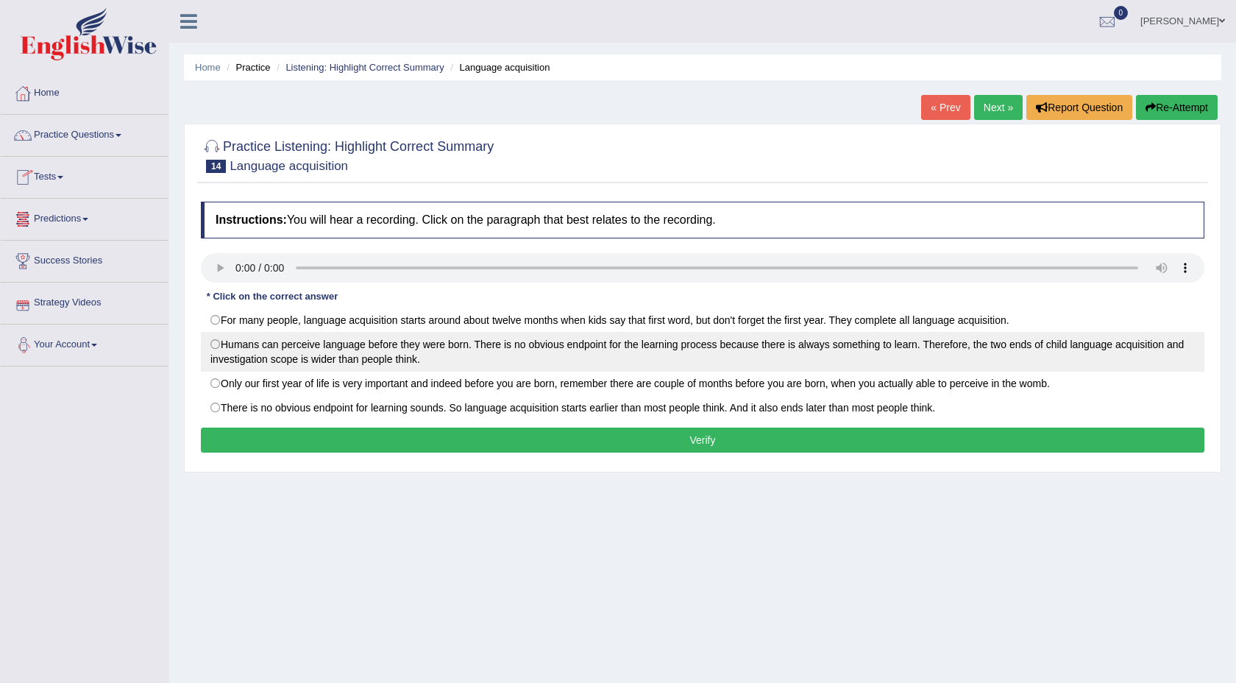
click at [210, 347] on label "Humans can perceive language before they were born. There is no obvious endpoin…" at bounding box center [703, 352] width 1004 height 40
radio input "true"
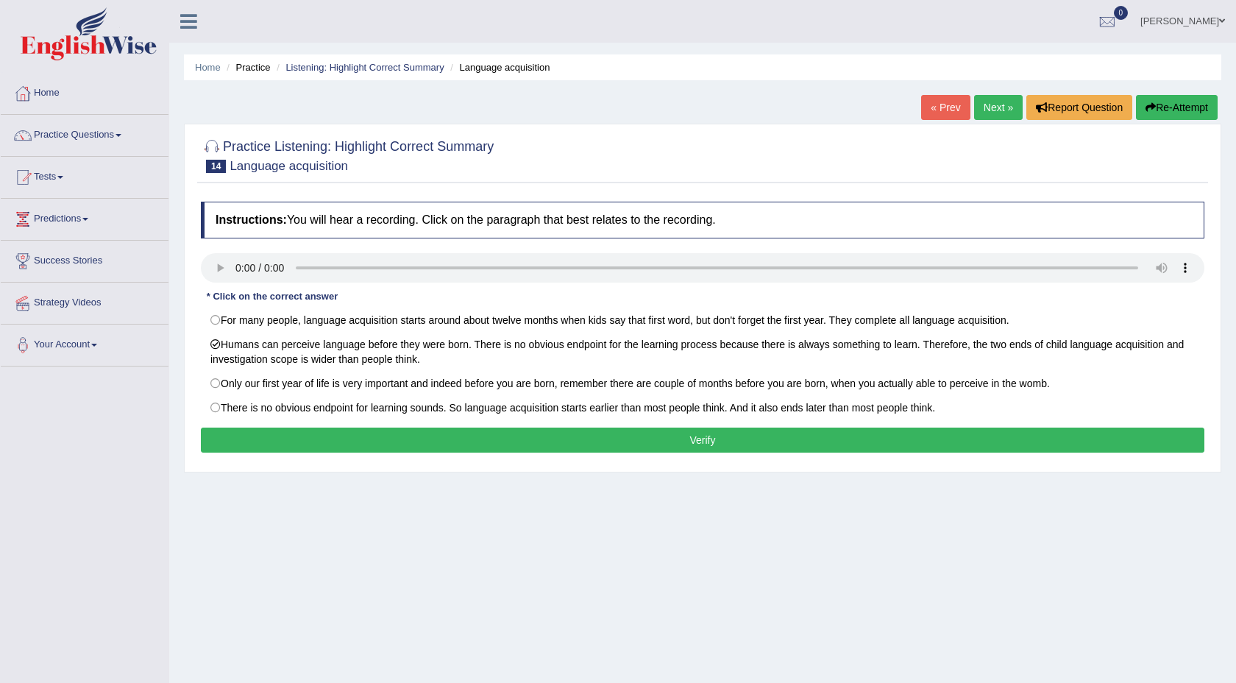
click at [370, 441] on button "Verify" at bounding box center [703, 440] width 1004 height 25
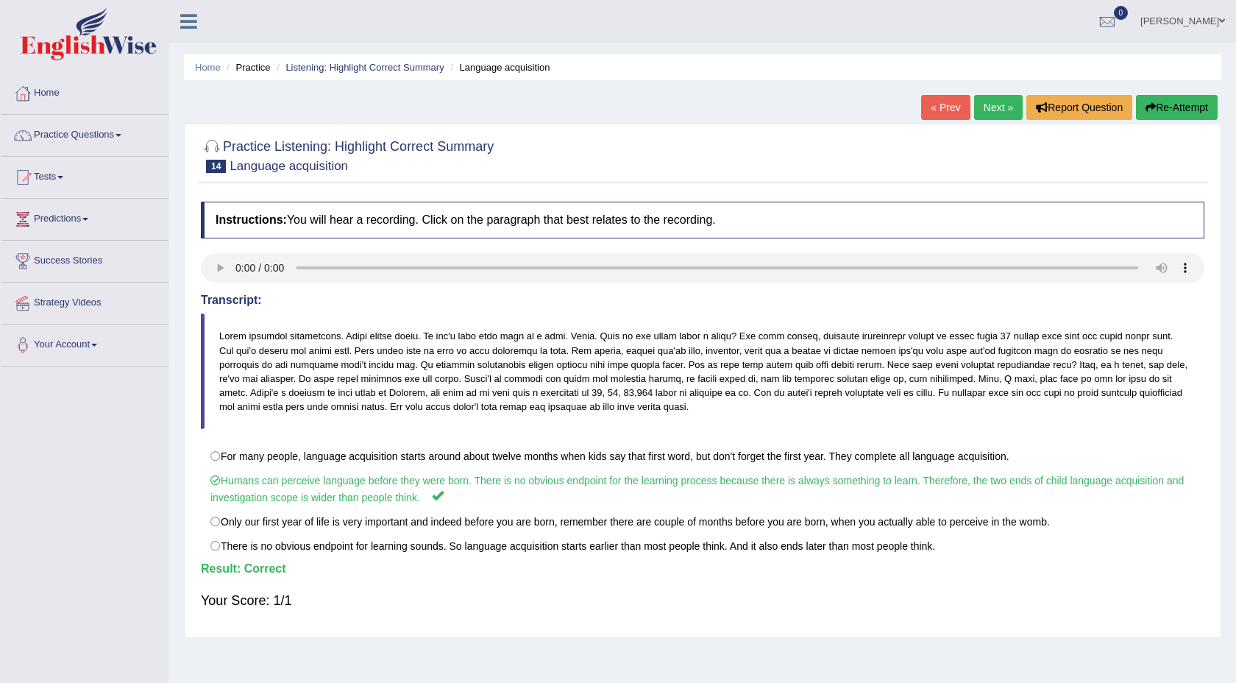
click at [1004, 102] on link "Next »" at bounding box center [998, 107] width 49 height 25
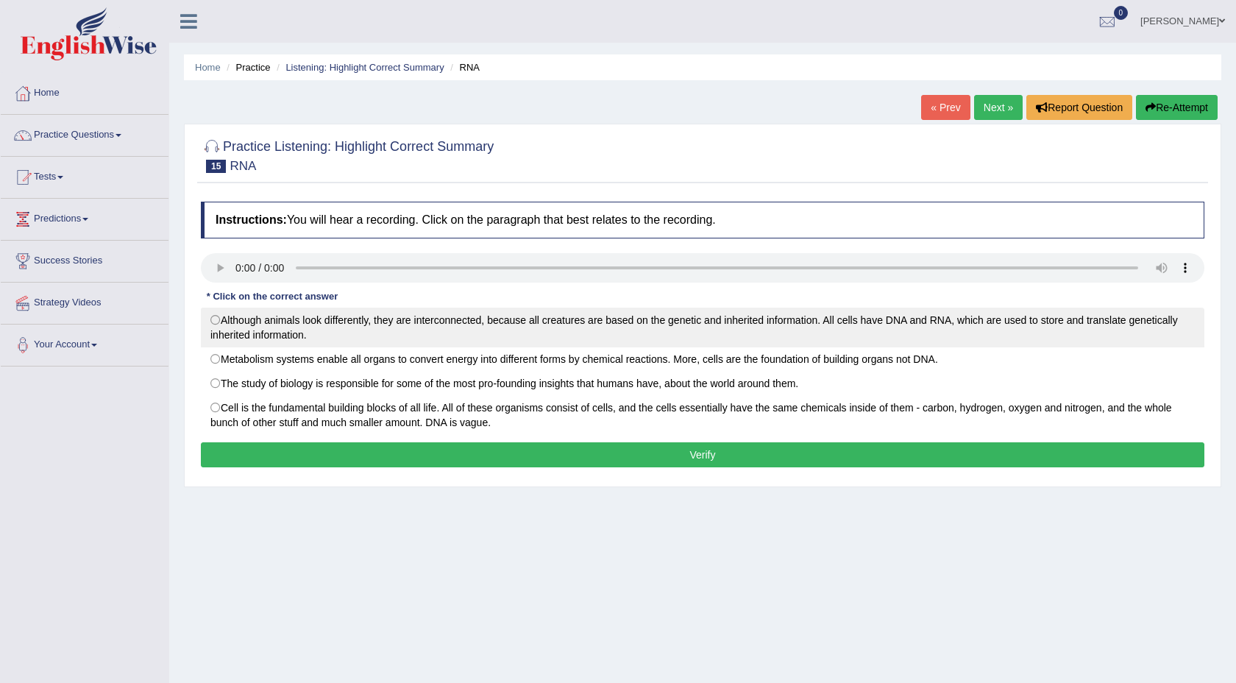
click at [216, 322] on label "Although animals look differently, they are interconnected, because all creatur…" at bounding box center [703, 328] width 1004 height 40
radio input "true"
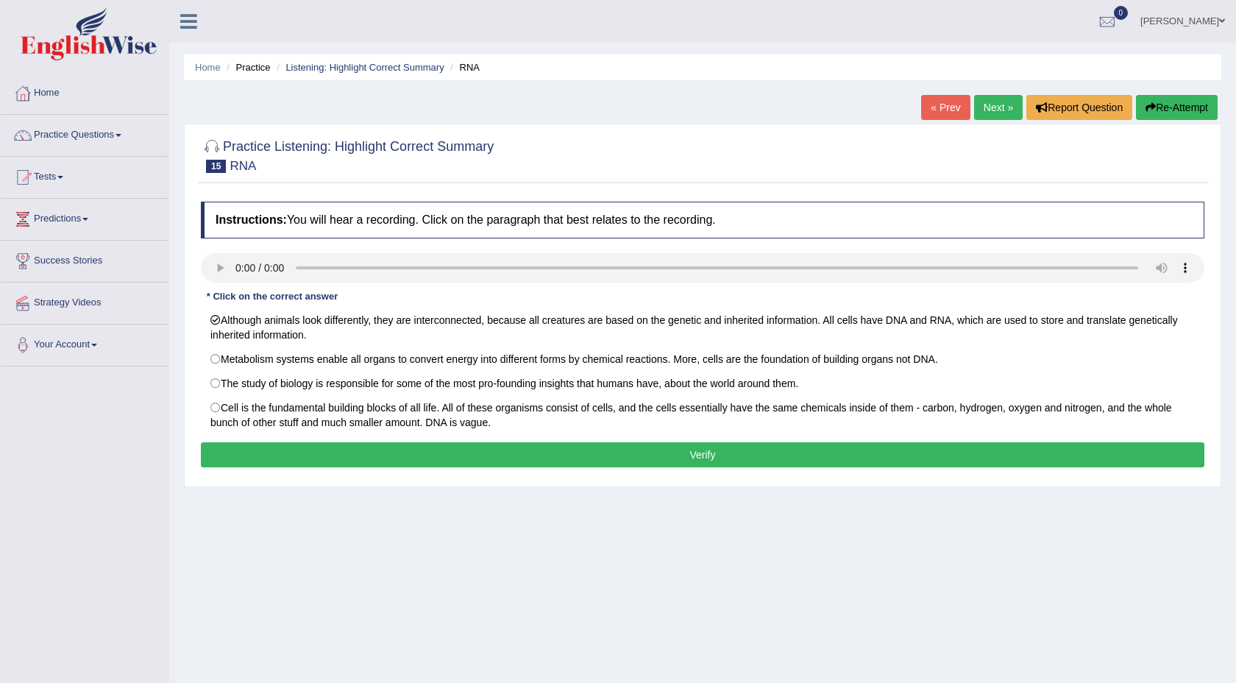
click at [342, 460] on button "Verify" at bounding box center [703, 454] width 1004 height 25
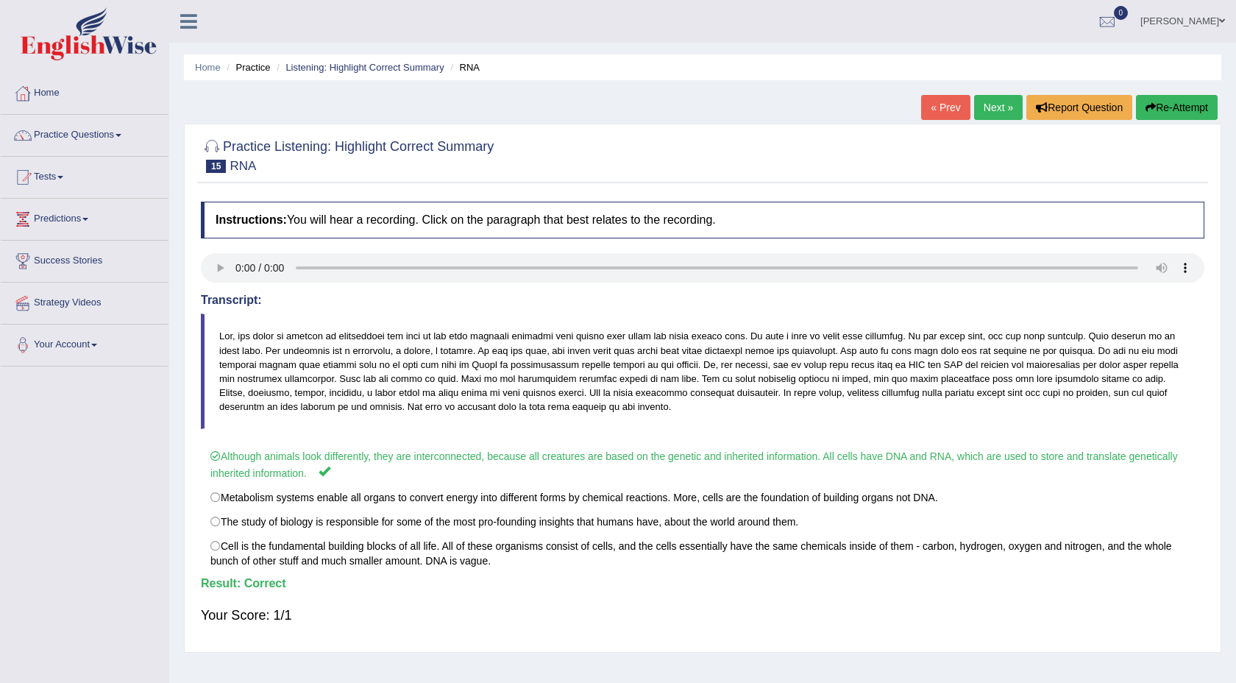
click at [991, 110] on link "Next »" at bounding box center [998, 107] width 49 height 25
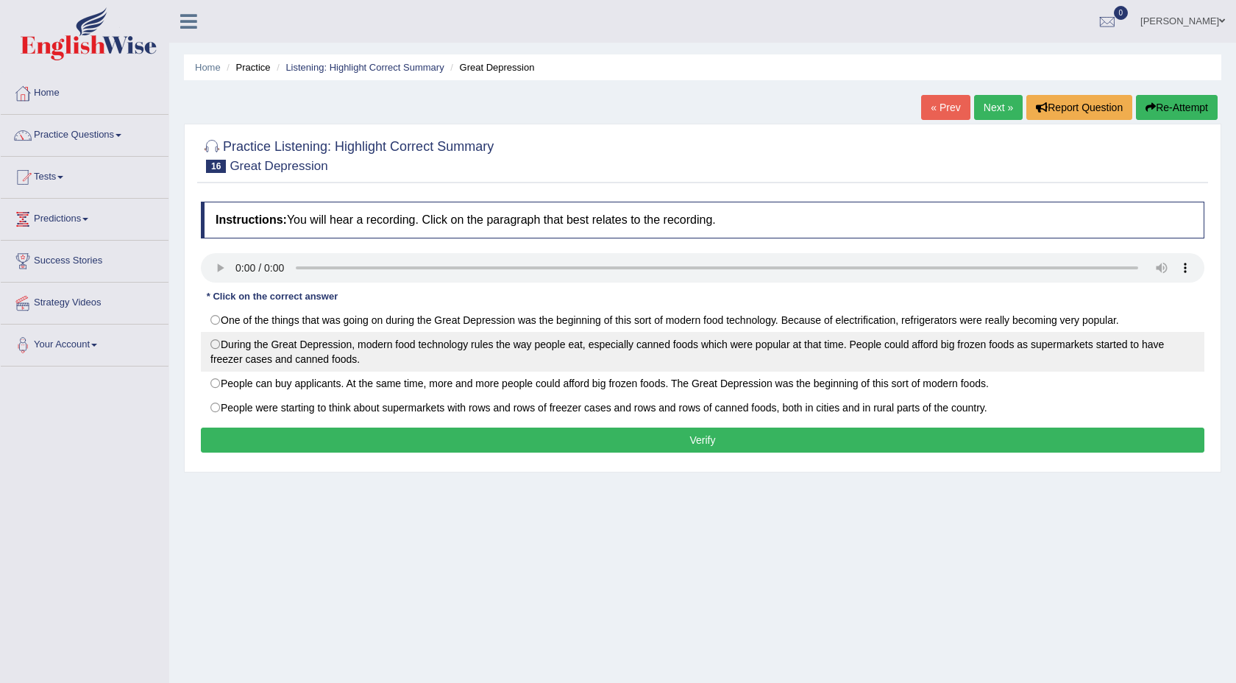
click at [216, 341] on label "During the Great Depression, modern food technology rules the way people eat, e…" at bounding box center [703, 352] width 1004 height 40
radio input "true"
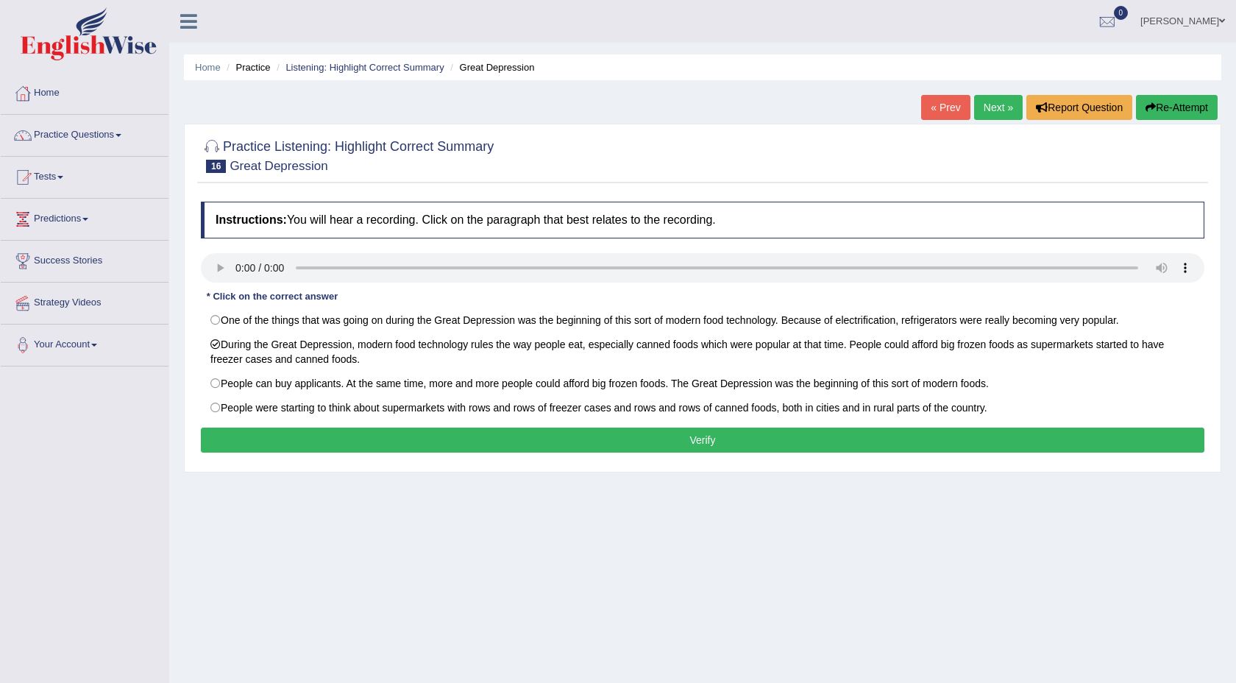
click at [325, 448] on button "Verify" at bounding box center [703, 440] width 1004 height 25
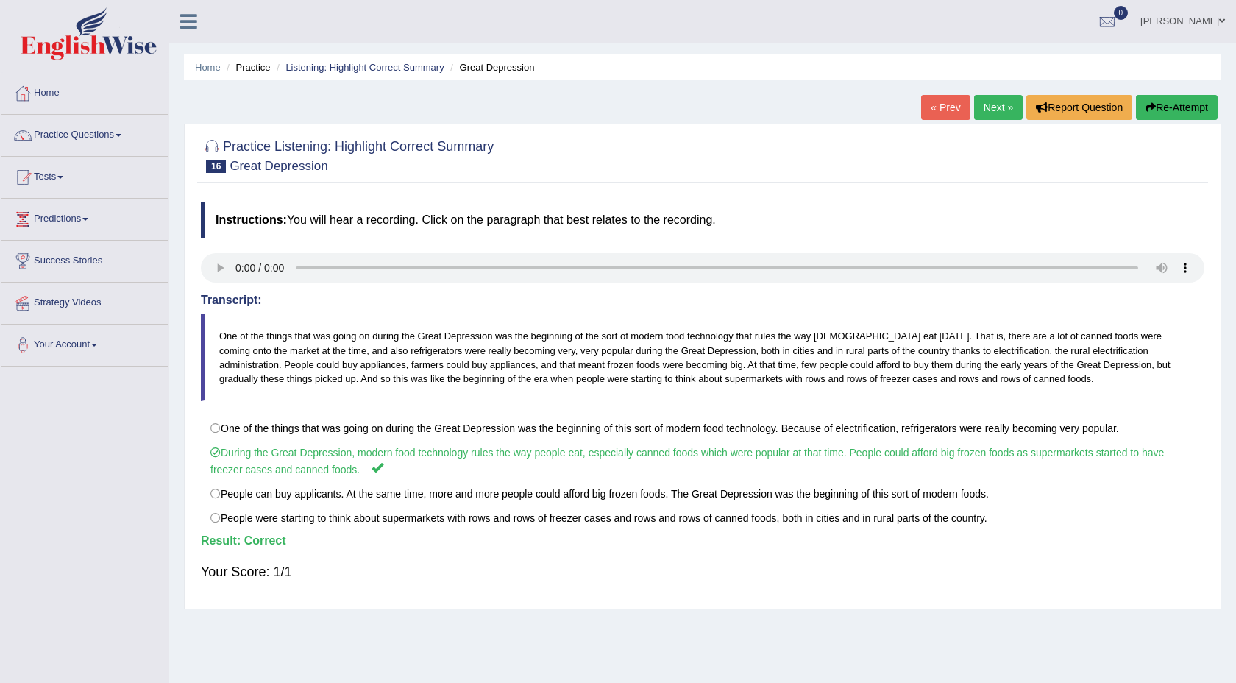
click at [990, 116] on link "Next »" at bounding box center [998, 107] width 49 height 25
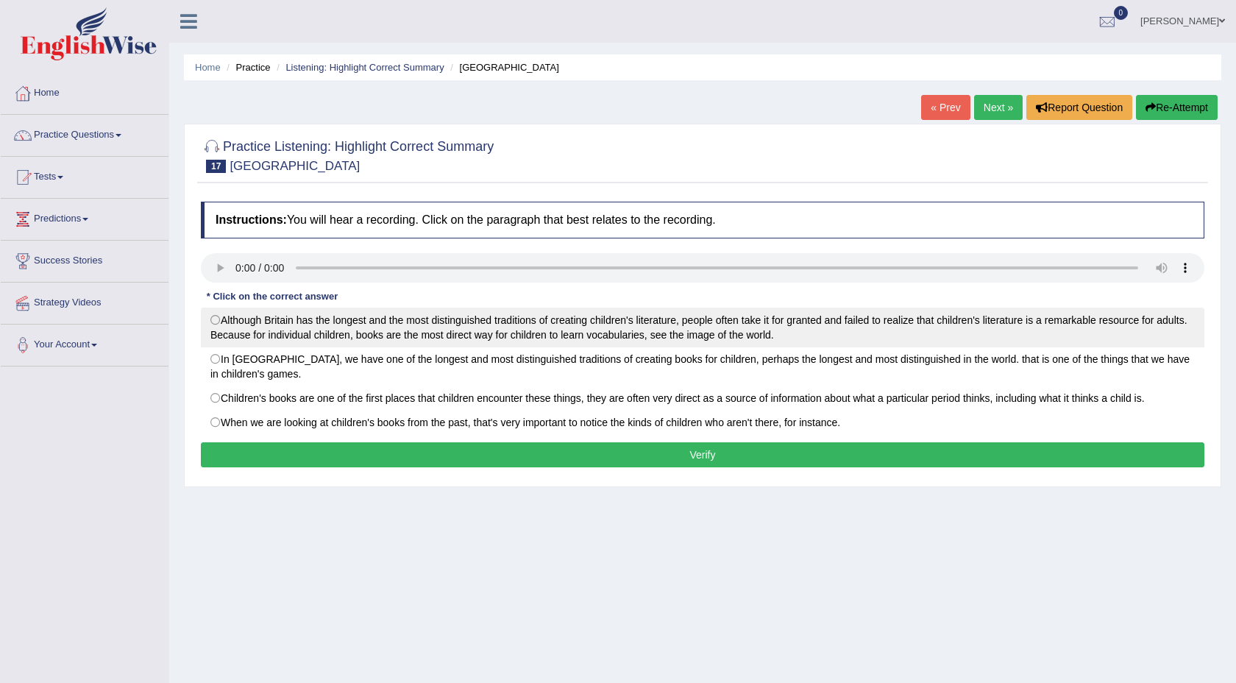
click at [212, 331] on label "Although Britain has the longest and the most distinguished traditions of creat…" at bounding box center [703, 328] width 1004 height 40
radio input "true"
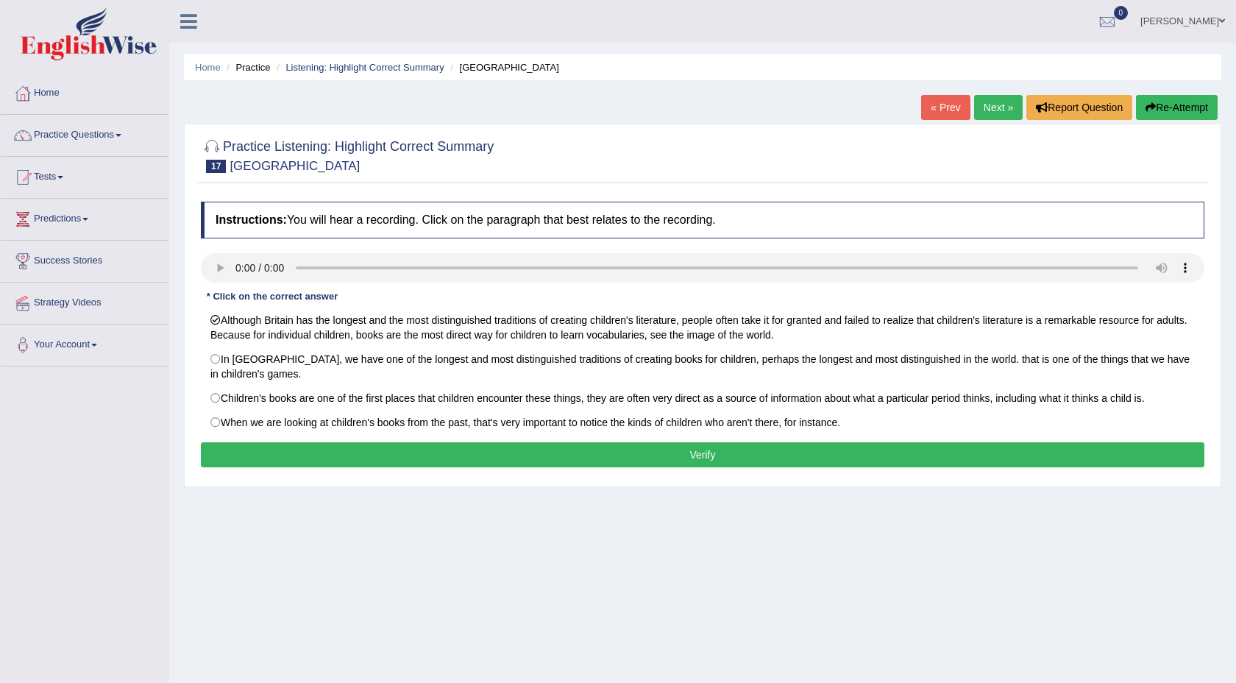
click at [595, 458] on button "Verify" at bounding box center [703, 454] width 1004 height 25
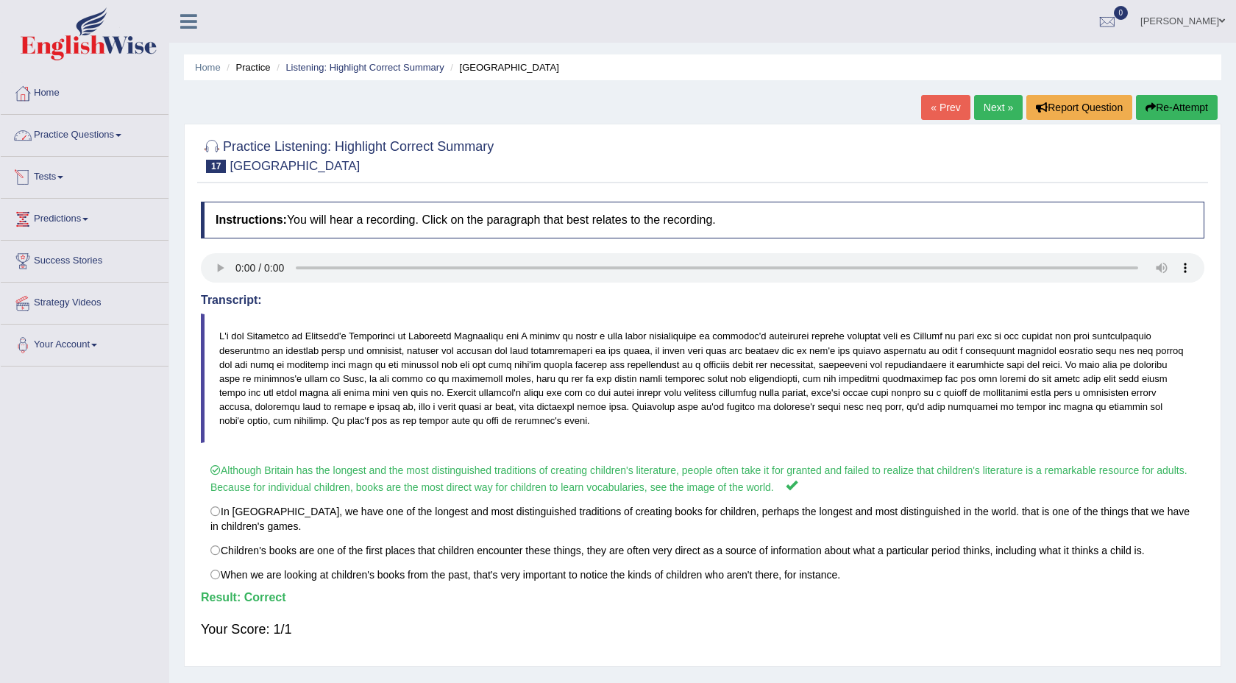
click at [136, 144] on link "Practice Questions" at bounding box center [85, 133] width 168 height 37
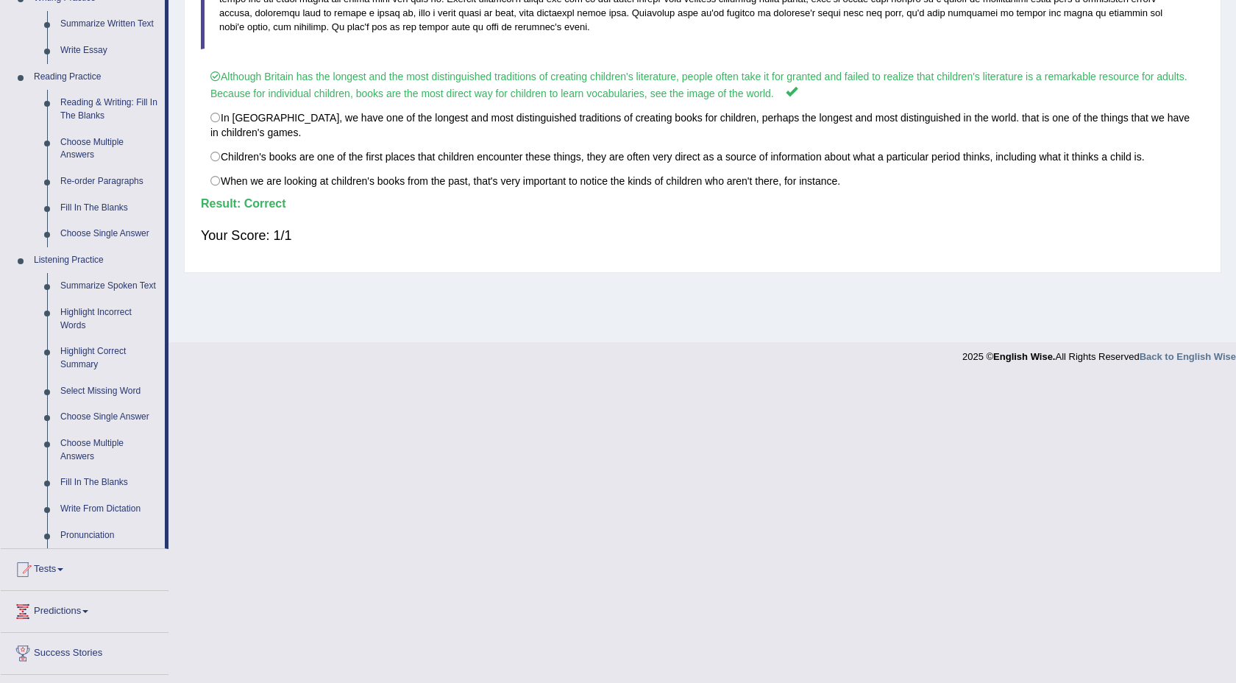
scroll to position [400, 0]
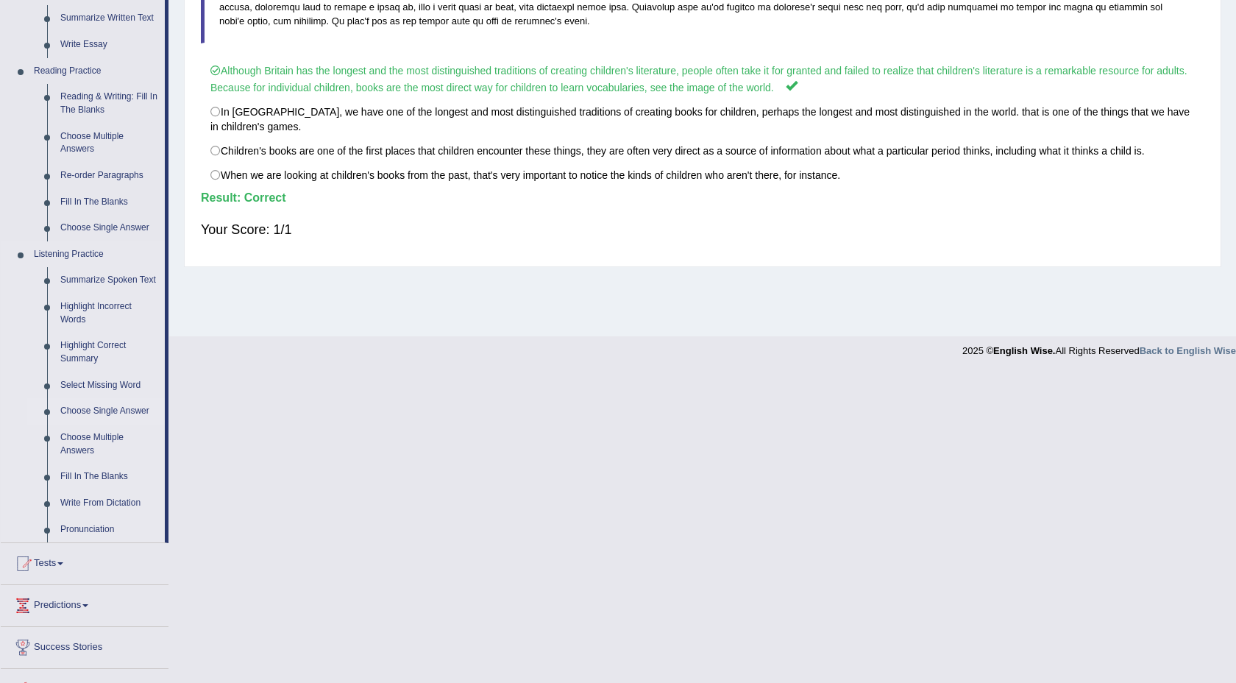
click at [130, 425] on link "Choose Single Answer" at bounding box center [109, 411] width 111 height 26
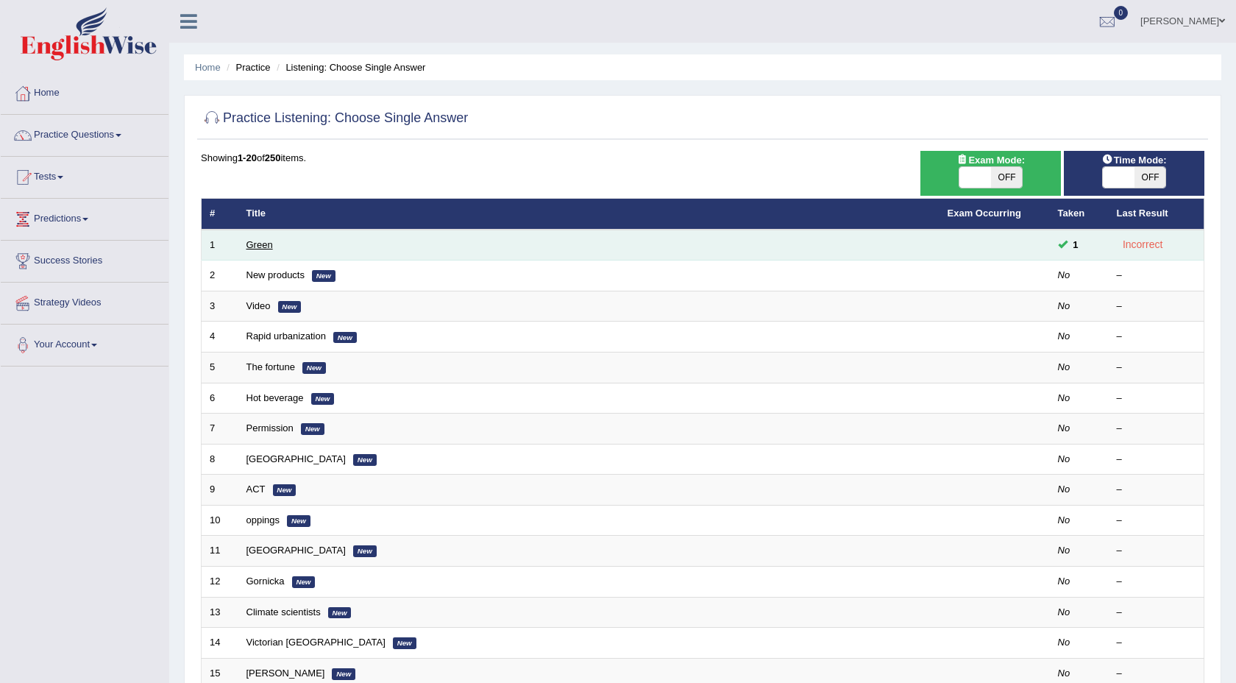
click at [263, 247] on link "Green" at bounding box center [260, 244] width 26 height 11
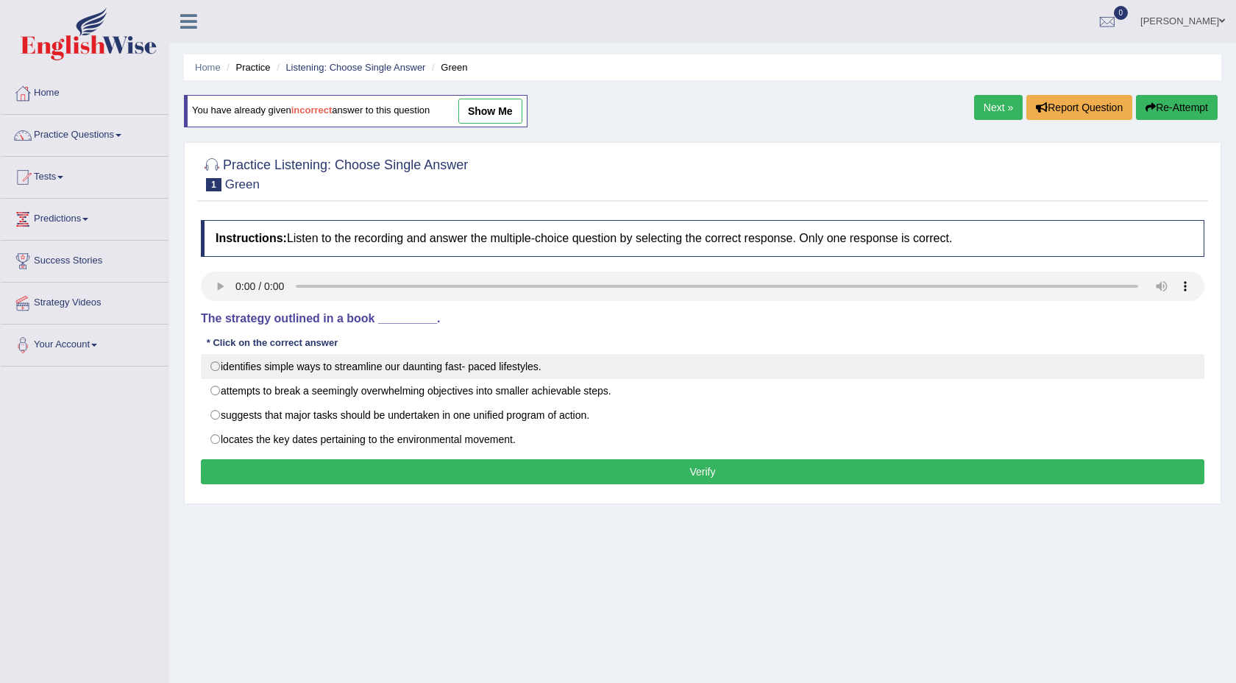
click at [319, 363] on label "identifies simple ways to streamline our daunting fast- paced lifestyles." at bounding box center [703, 366] width 1004 height 25
radio input "true"
click at [475, 473] on button "Verify" at bounding box center [703, 471] width 1004 height 25
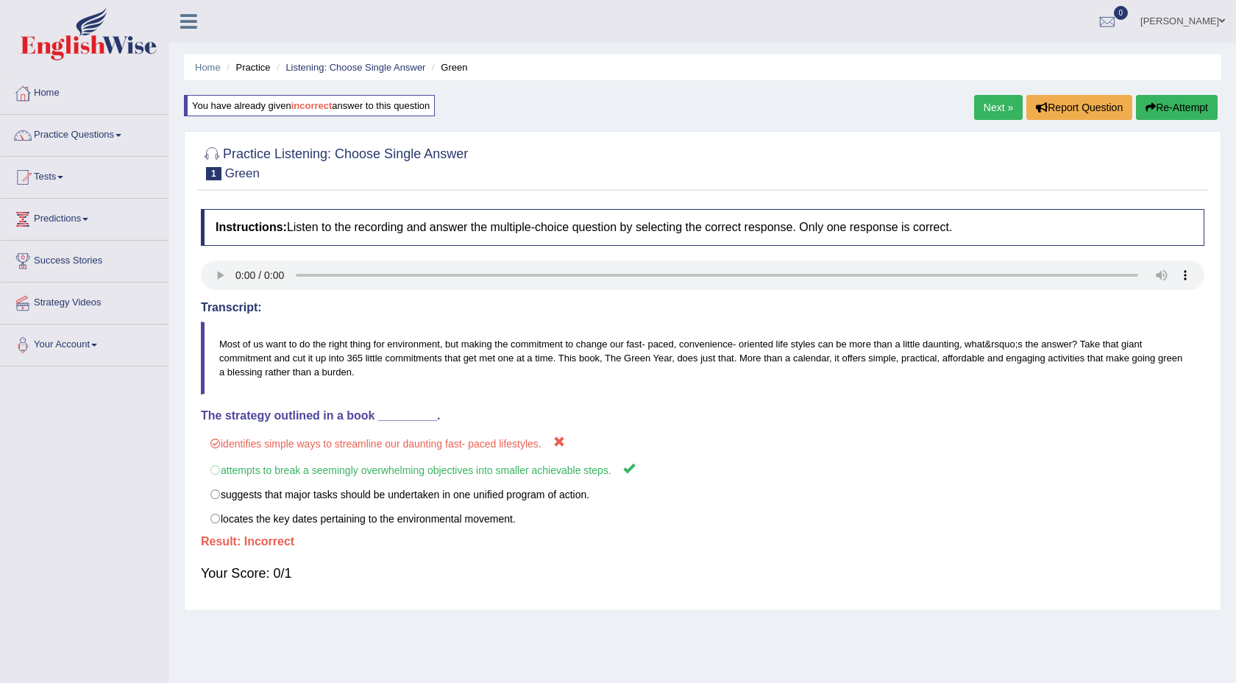
click at [996, 108] on link "Next »" at bounding box center [998, 107] width 49 height 25
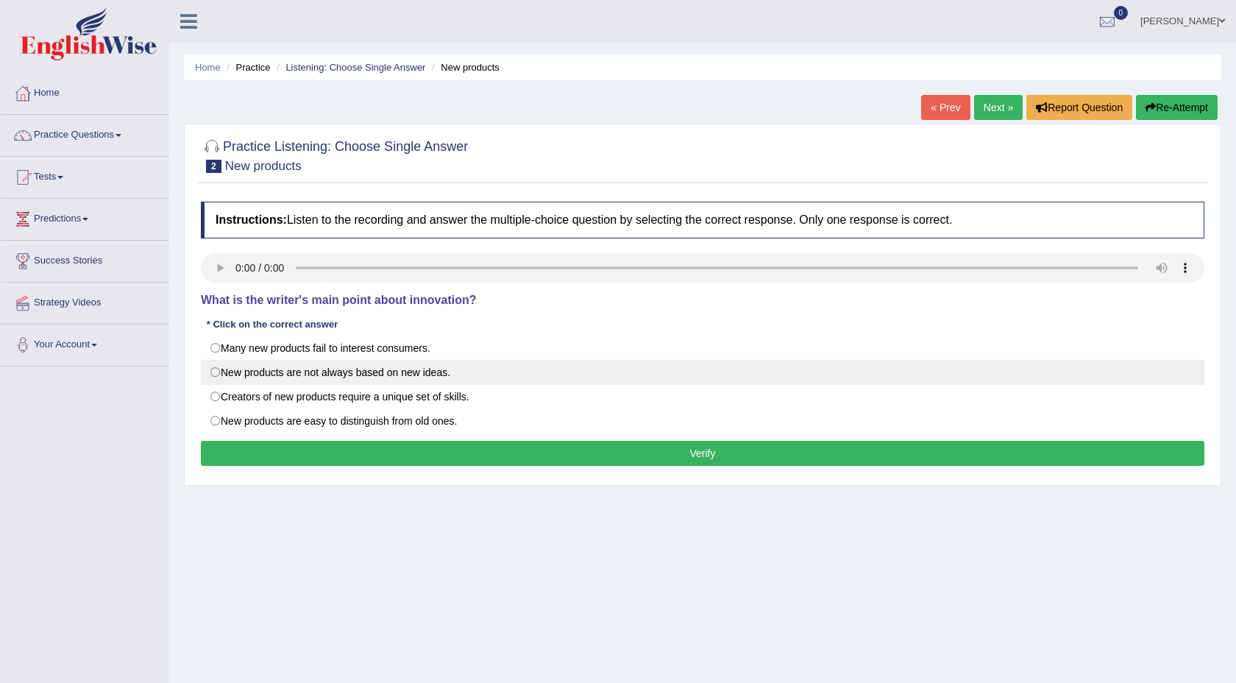
click at [217, 368] on label "New products are not always based on new ideas." at bounding box center [703, 372] width 1004 height 25
radio input "true"
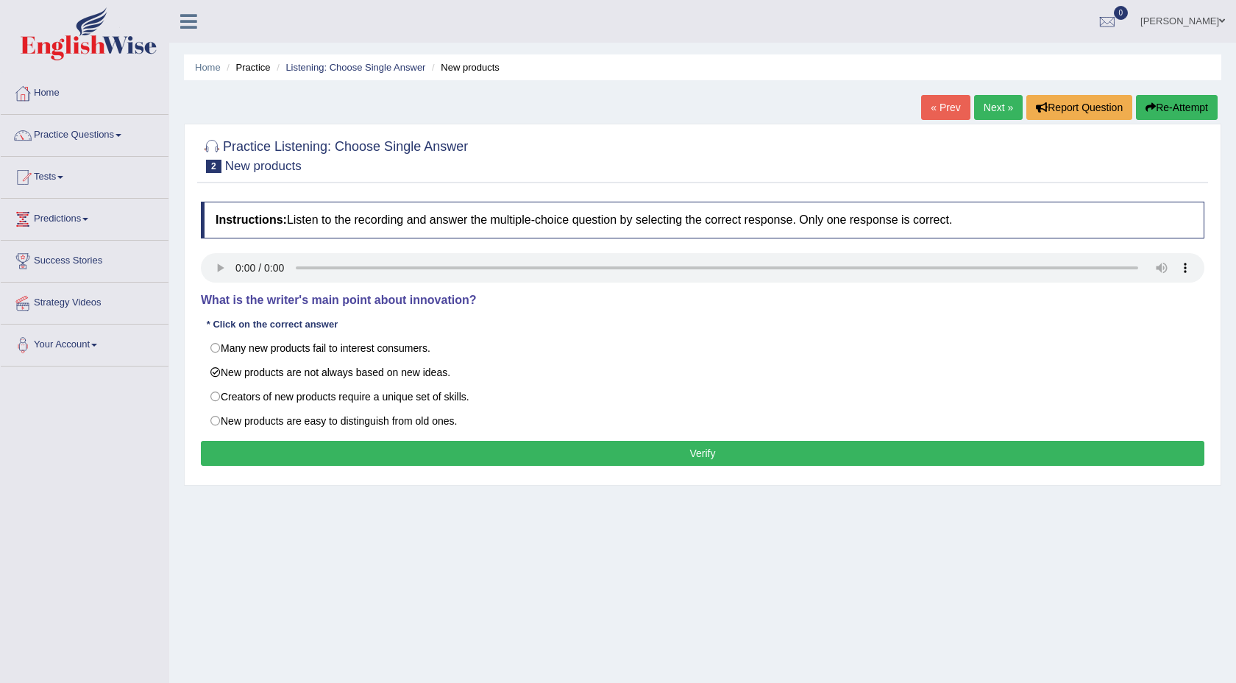
click at [495, 446] on button "Verify" at bounding box center [703, 453] width 1004 height 25
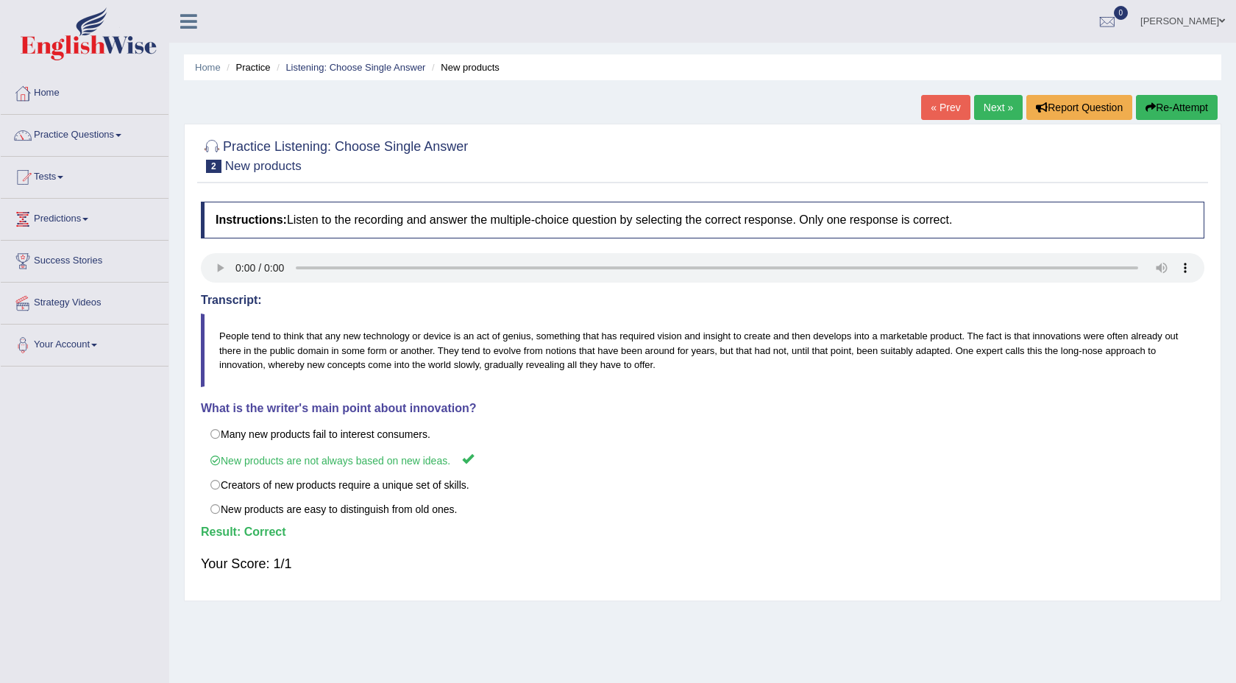
click at [996, 100] on link "Next »" at bounding box center [998, 107] width 49 height 25
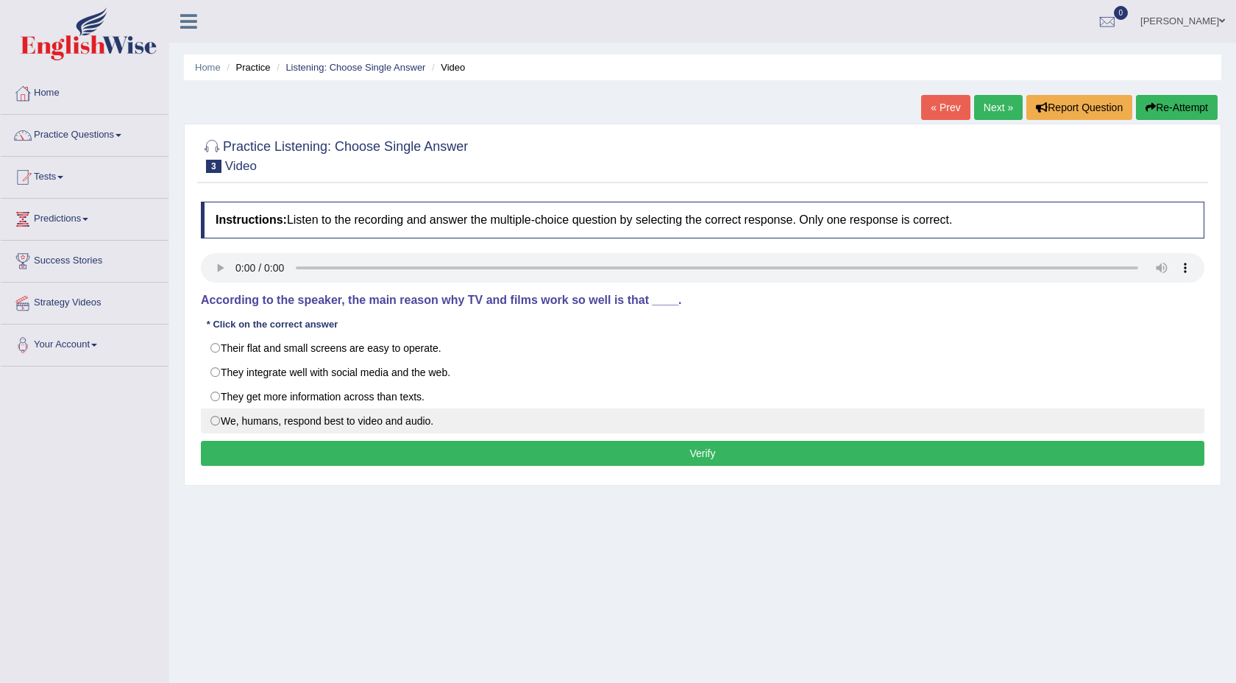
click at [210, 426] on label "We, humans, respond best to video and audio." at bounding box center [703, 420] width 1004 height 25
radio input "true"
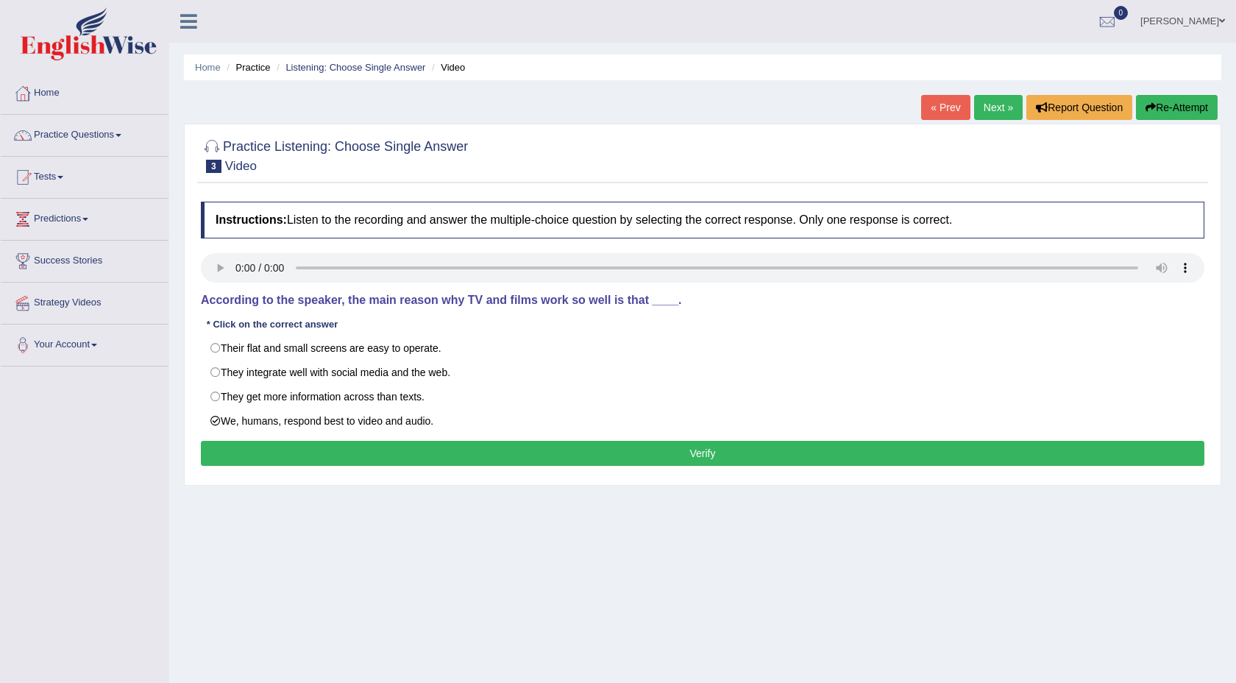
click at [272, 445] on button "Verify" at bounding box center [703, 453] width 1004 height 25
